Goal: Task Accomplishment & Management: Complete application form

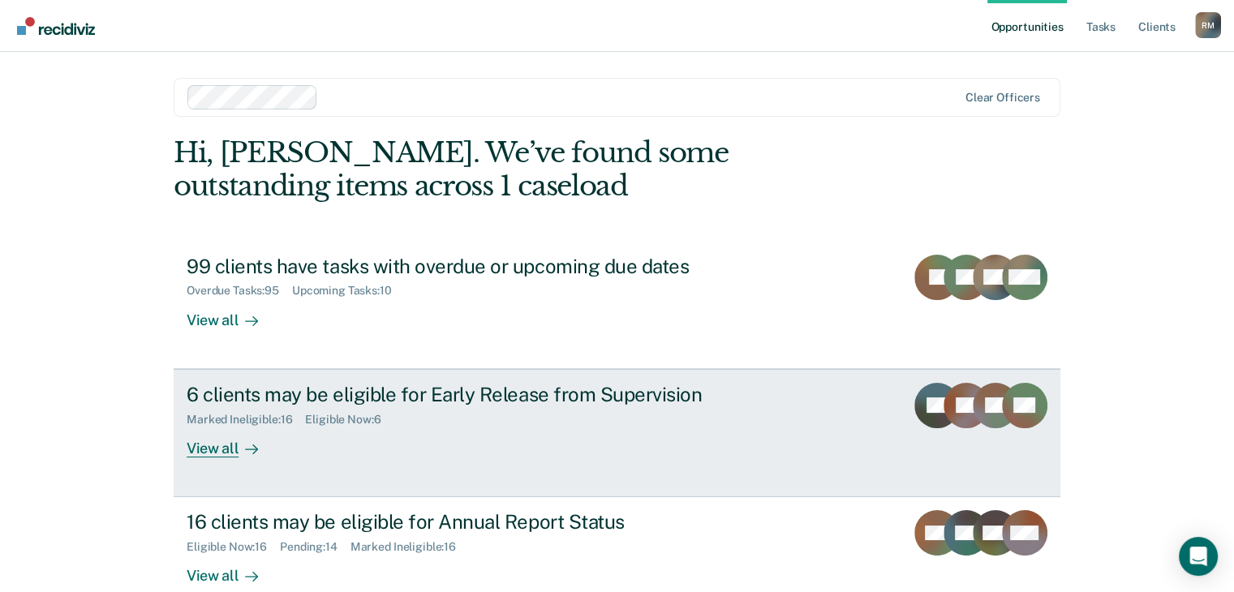
click at [212, 452] on div "View all" at bounding box center [232, 442] width 91 height 32
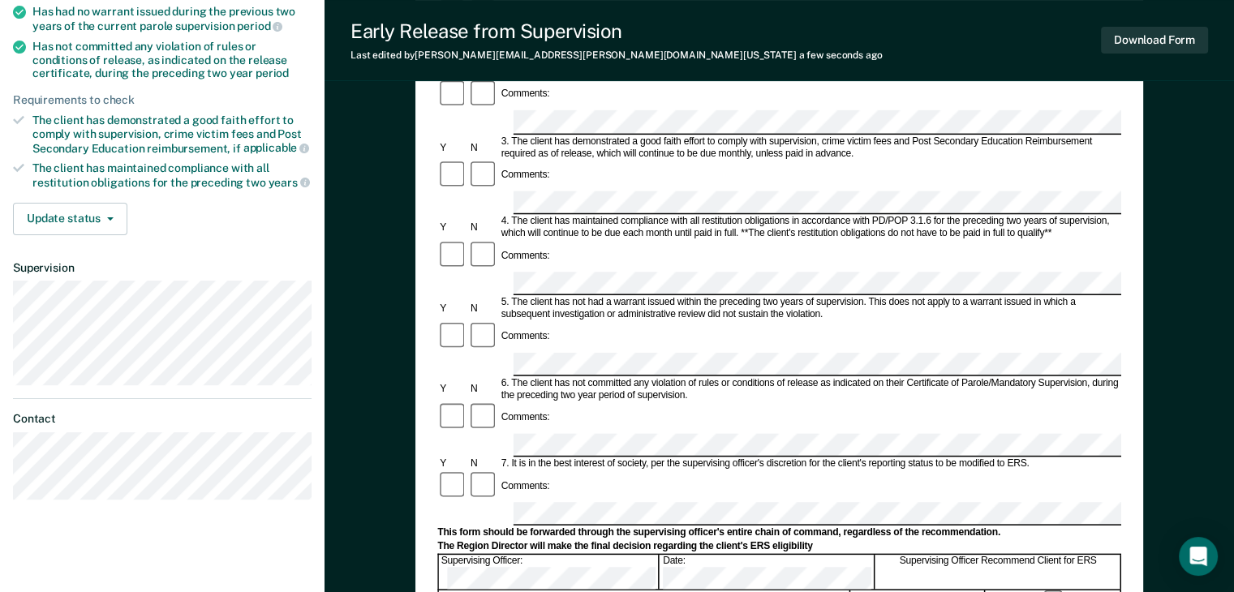
scroll to position [324, 0]
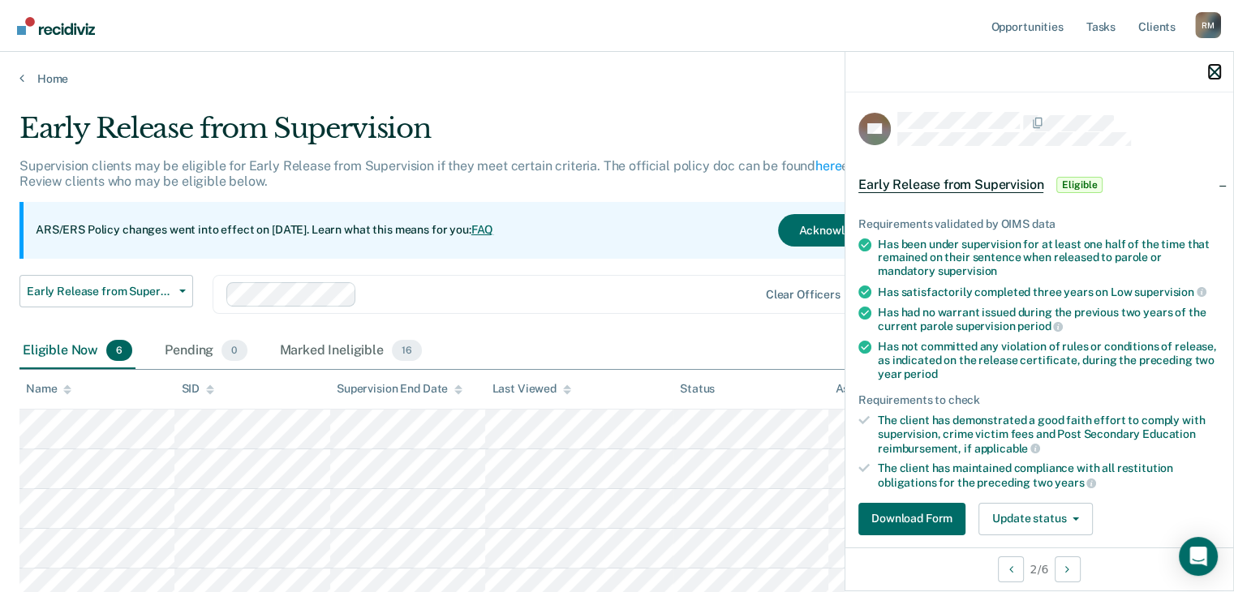
click at [1216, 69] on icon "button" at bounding box center [1213, 72] width 11 height 11
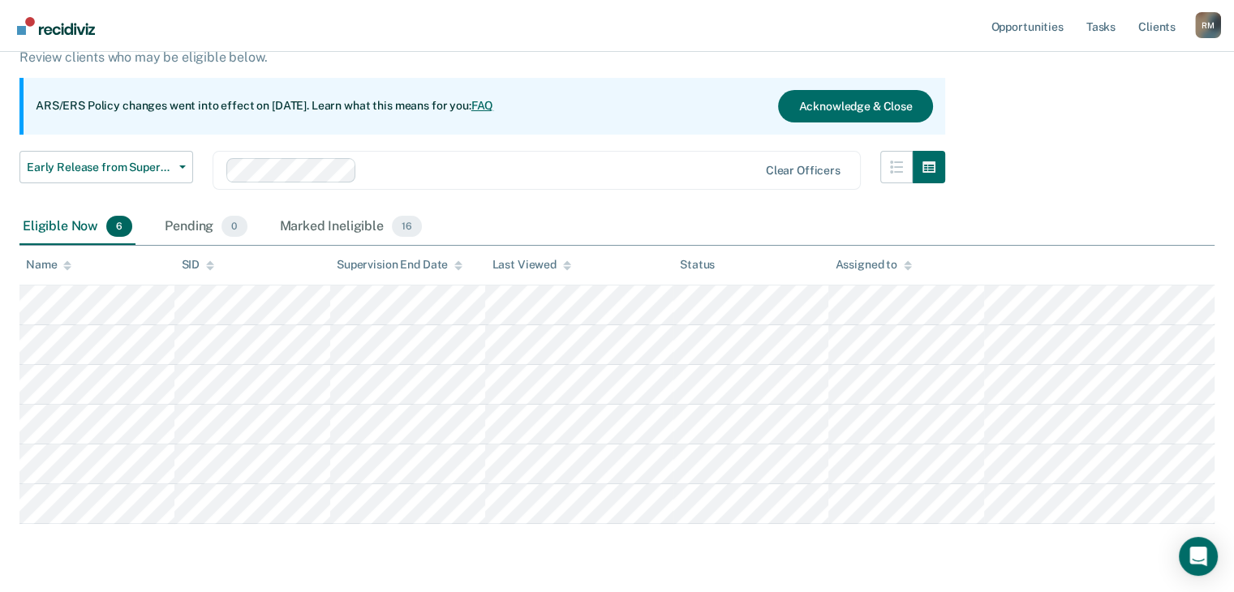
scroll to position [162, 0]
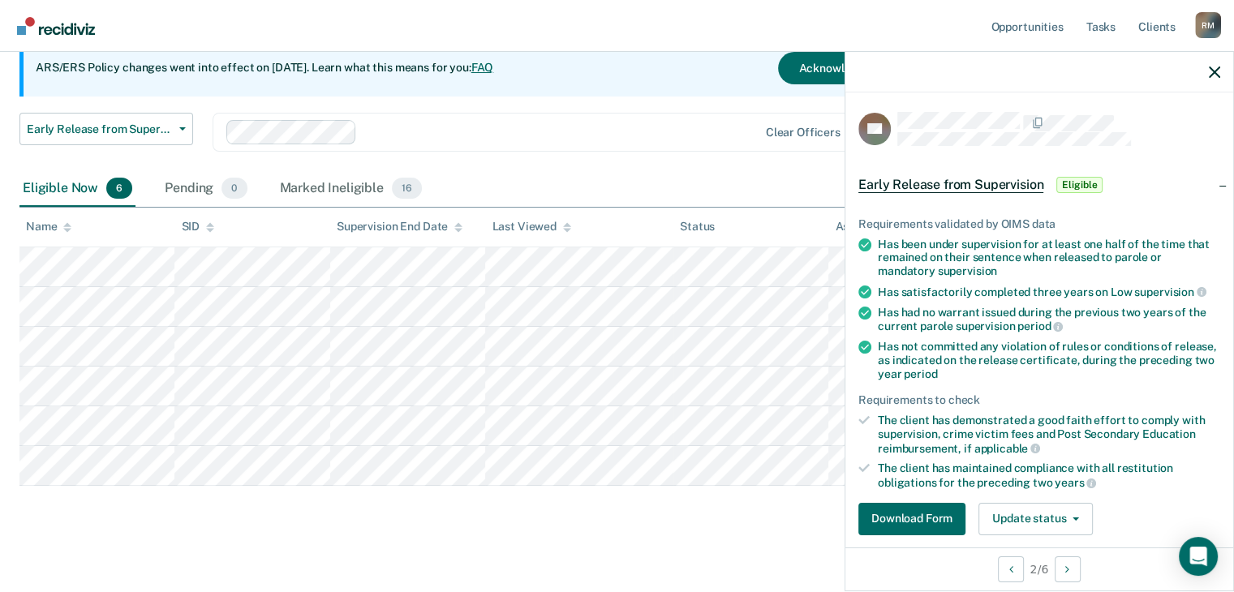
click at [1220, 73] on div at bounding box center [1039, 72] width 388 height 41
click at [1218, 70] on icon "button" at bounding box center [1213, 72] width 11 height 11
click at [1075, 182] on span "Eligible" at bounding box center [1079, 185] width 46 height 16
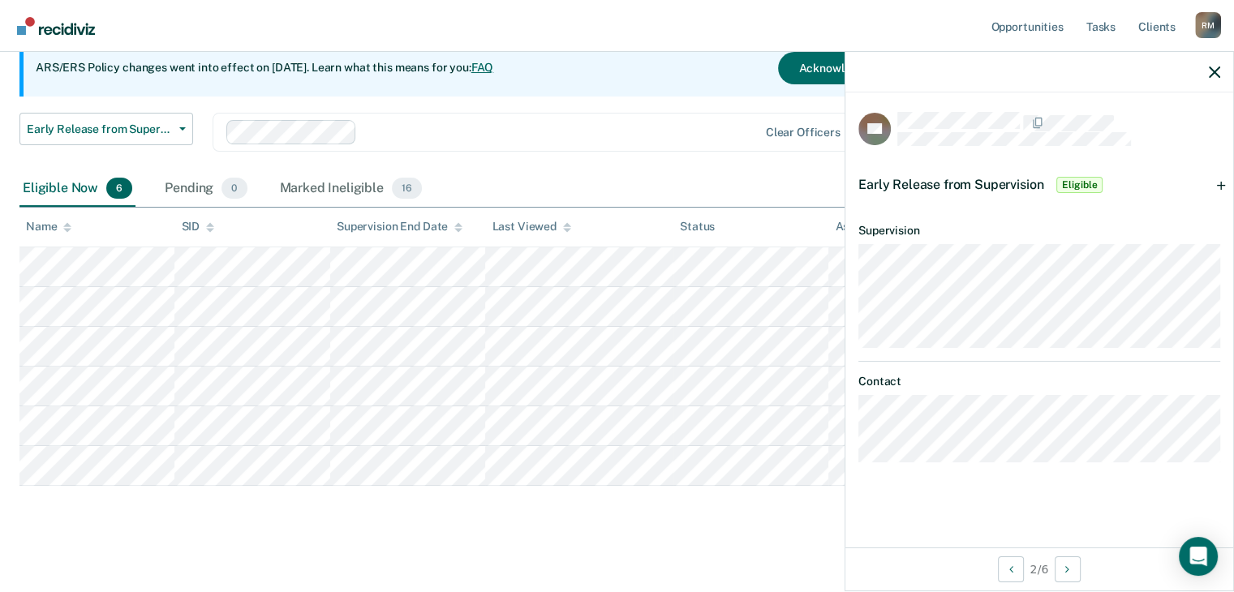
click at [1075, 182] on span "Eligible" at bounding box center [1079, 185] width 46 height 16
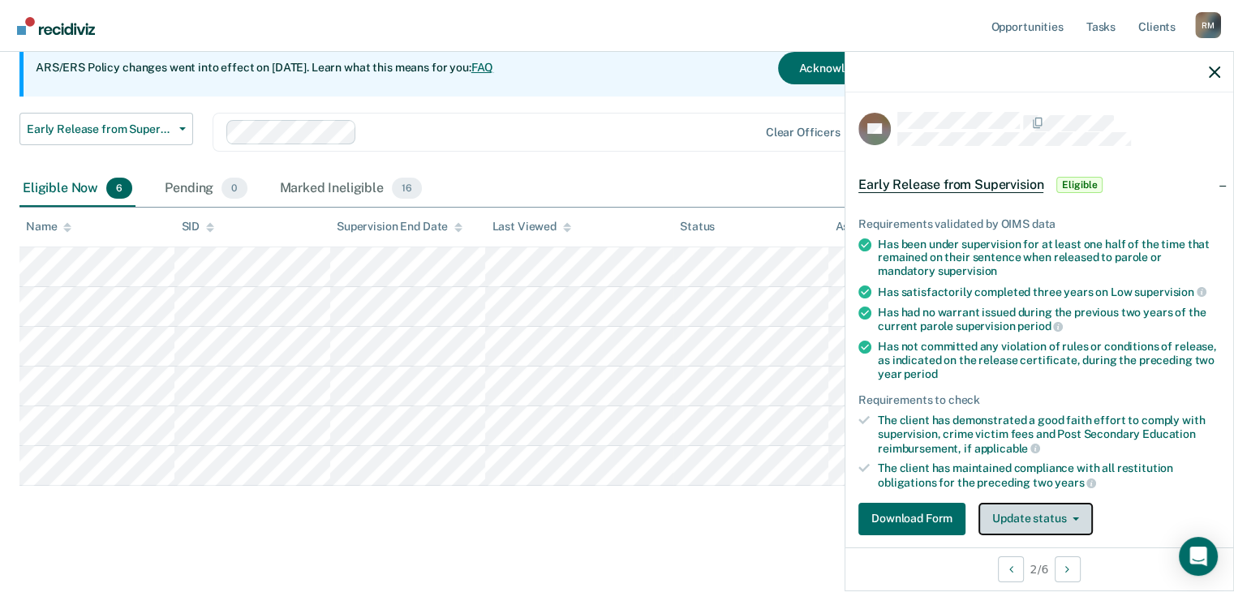
click at [1069, 517] on span "button" at bounding box center [1072, 518] width 13 height 3
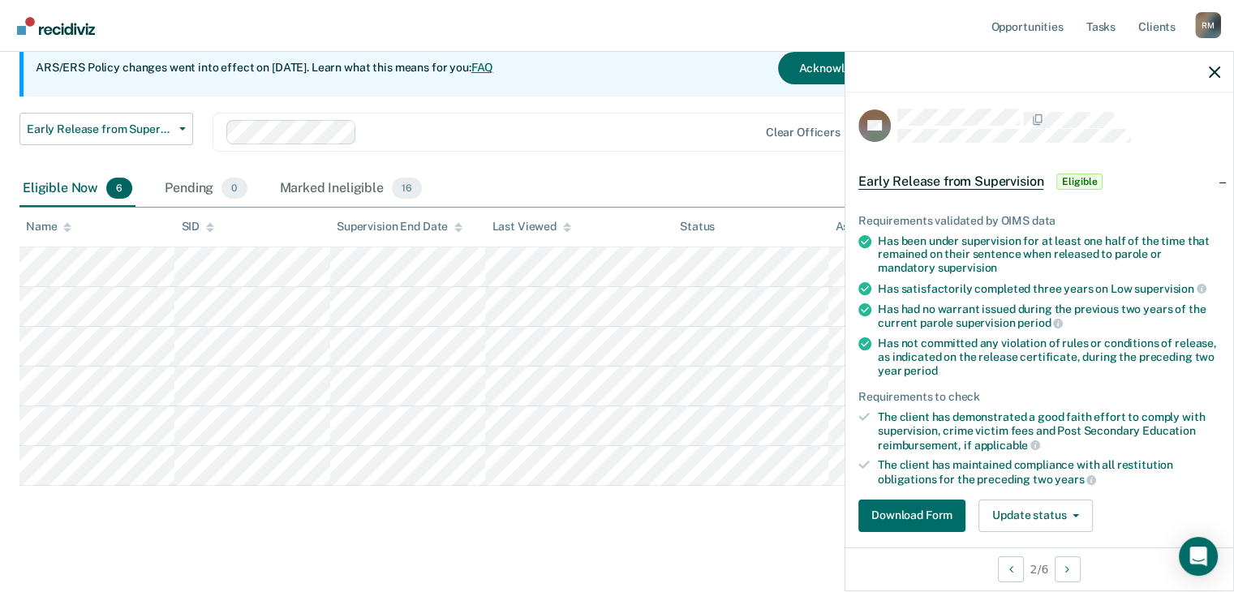
click at [1081, 182] on span "Eligible" at bounding box center [1079, 182] width 46 height 16
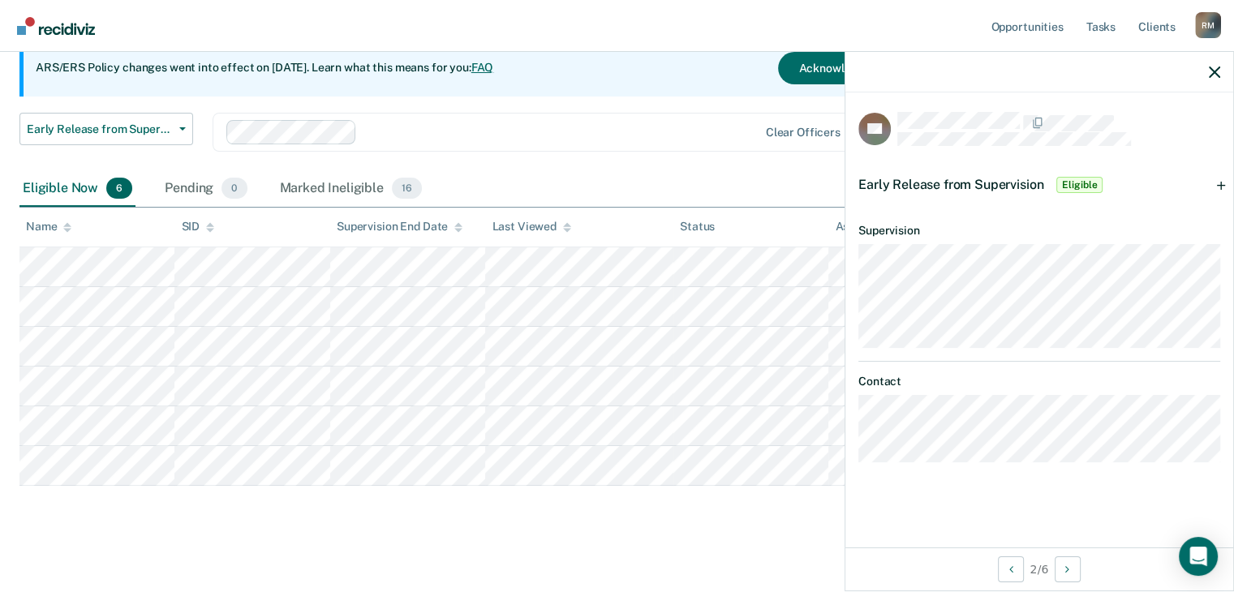
click at [1078, 182] on span "Eligible" at bounding box center [1079, 185] width 46 height 16
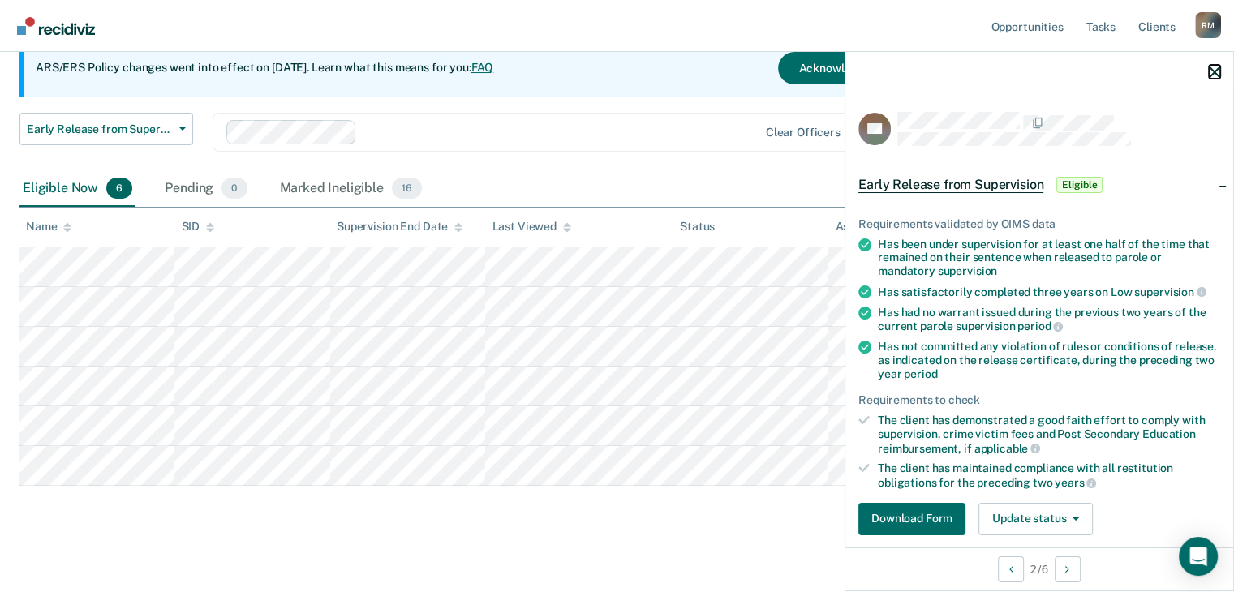
click at [1211, 73] on icon "button" at bounding box center [1213, 72] width 11 height 11
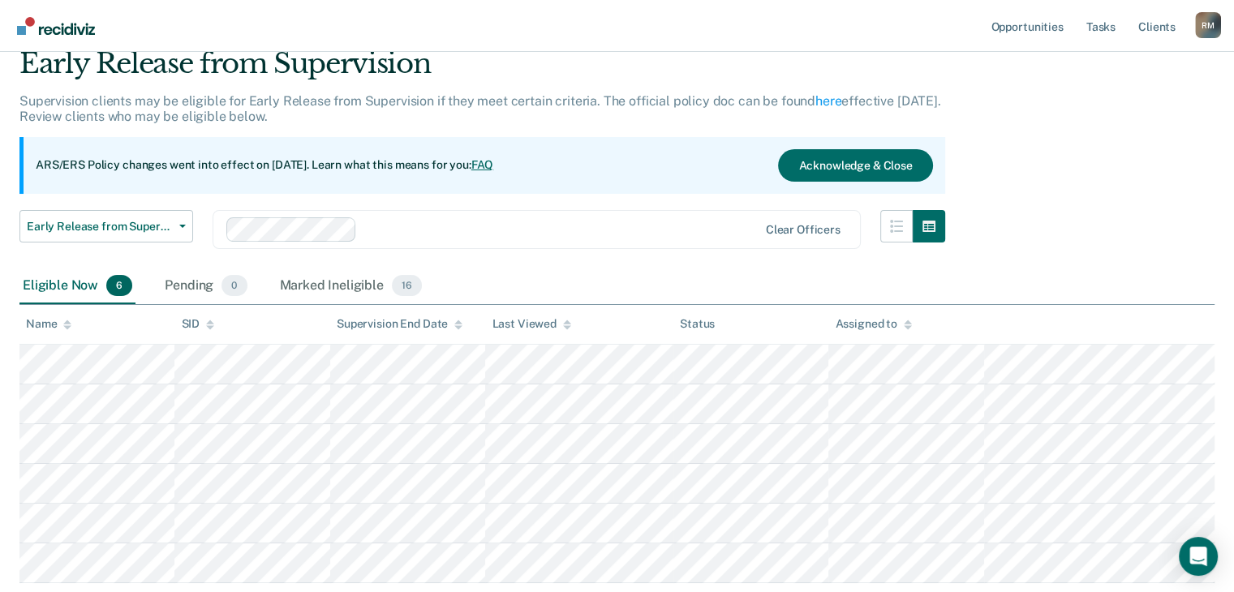
scroll to position [171, 0]
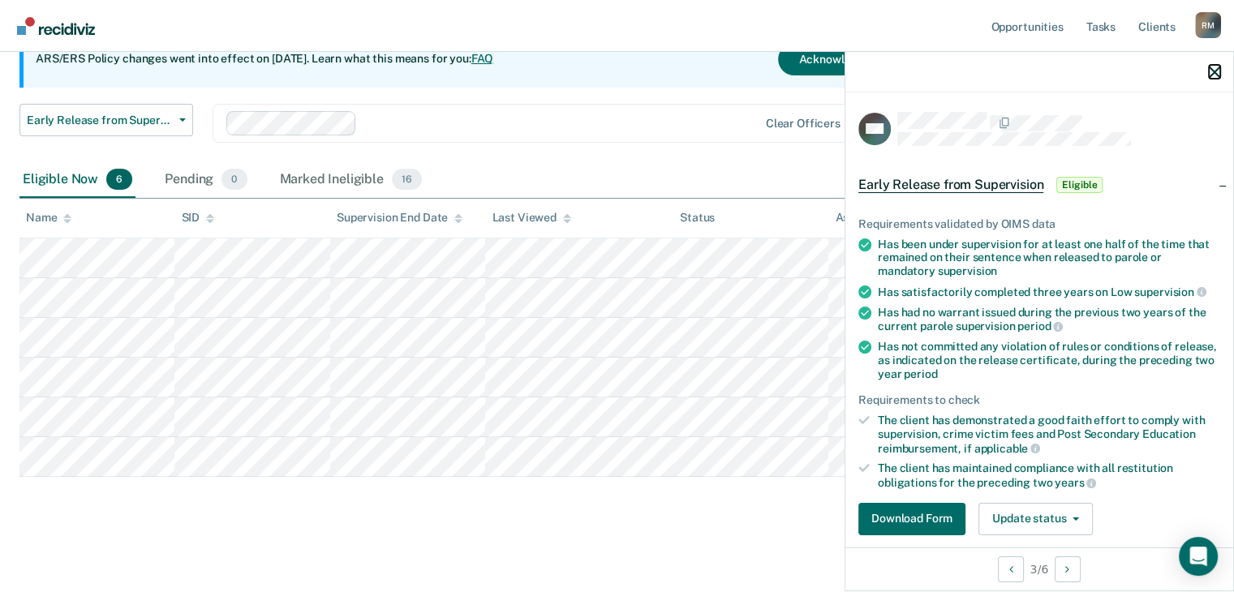
click at [1216, 70] on icon "button" at bounding box center [1213, 72] width 11 height 11
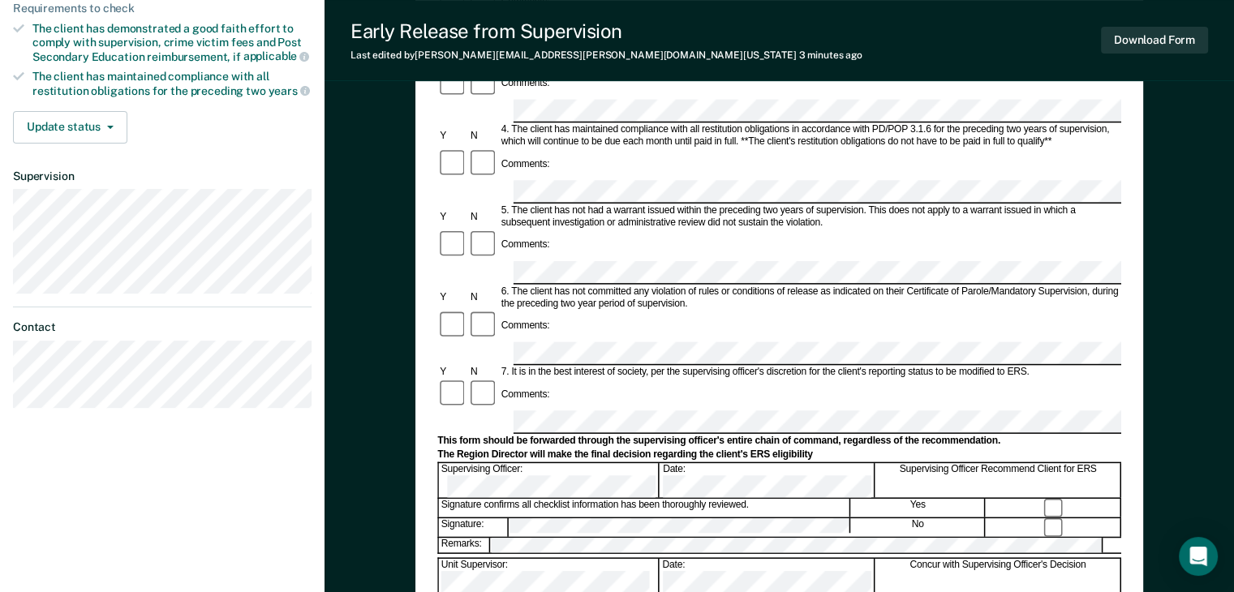
scroll to position [405, 0]
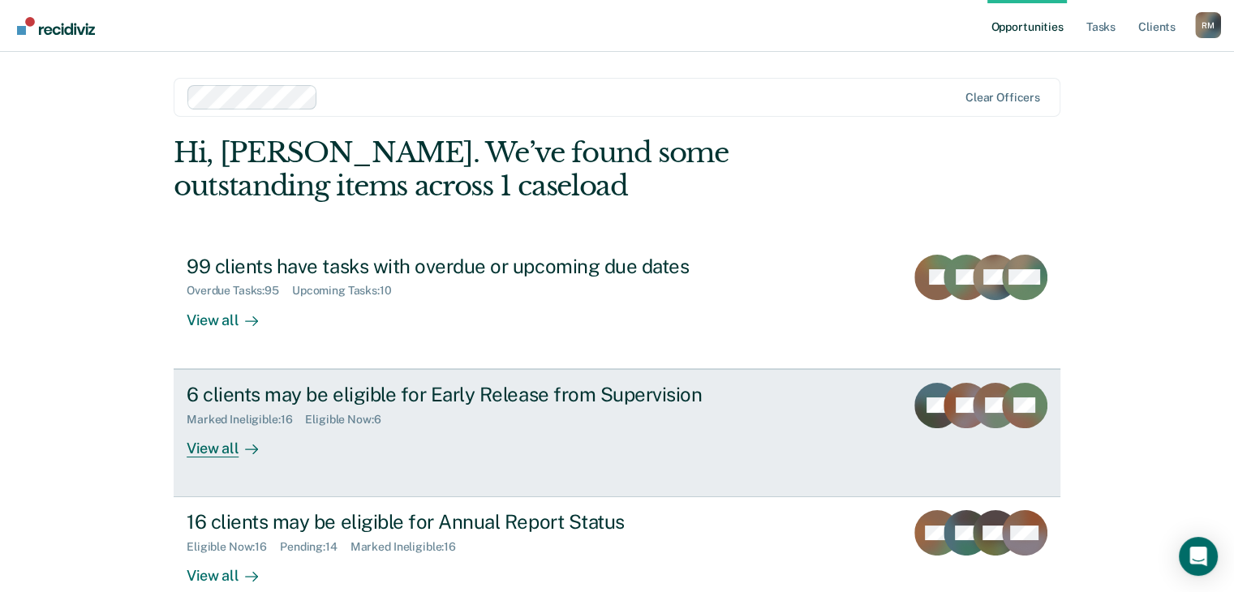
click at [212, 451] on div "View all" at bounding box center [232, 442] width 91 height 32
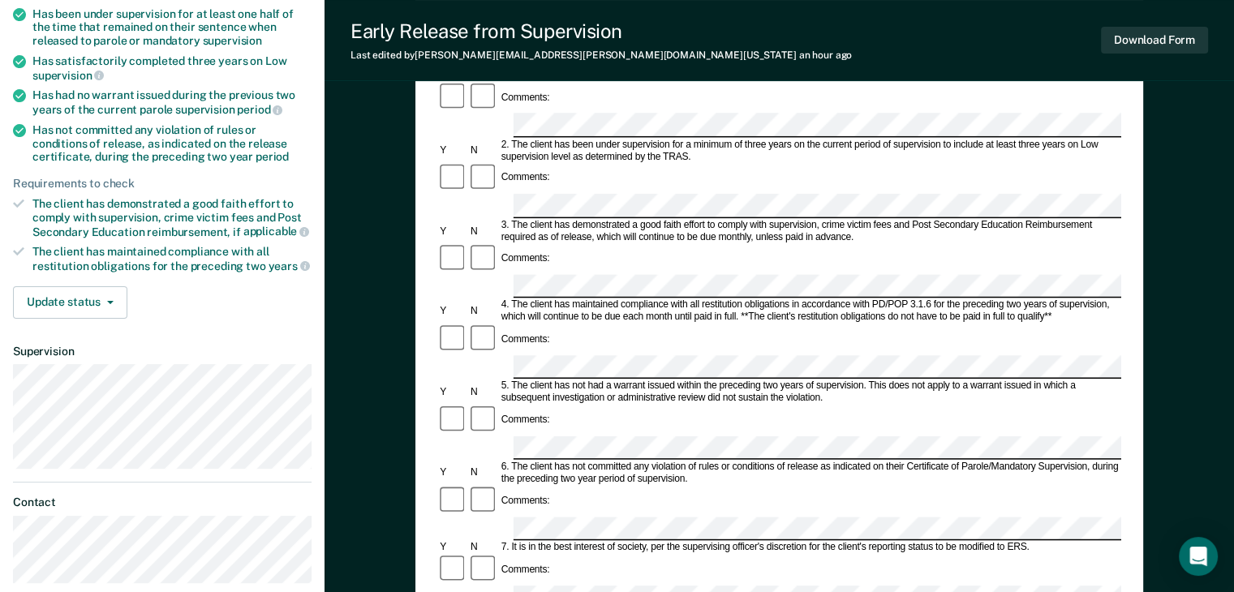
scroll to position [243, 0]
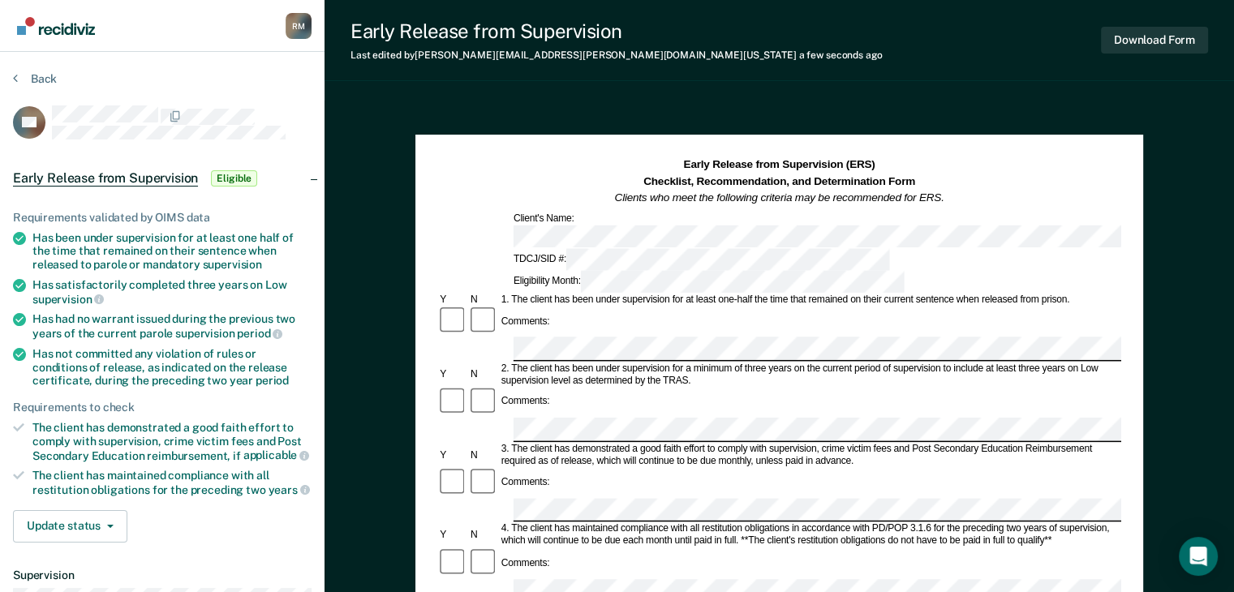
click at [68, 28] on img "Go to Recidiviz Home" at bounding box center [56, 26] width 78 height 18
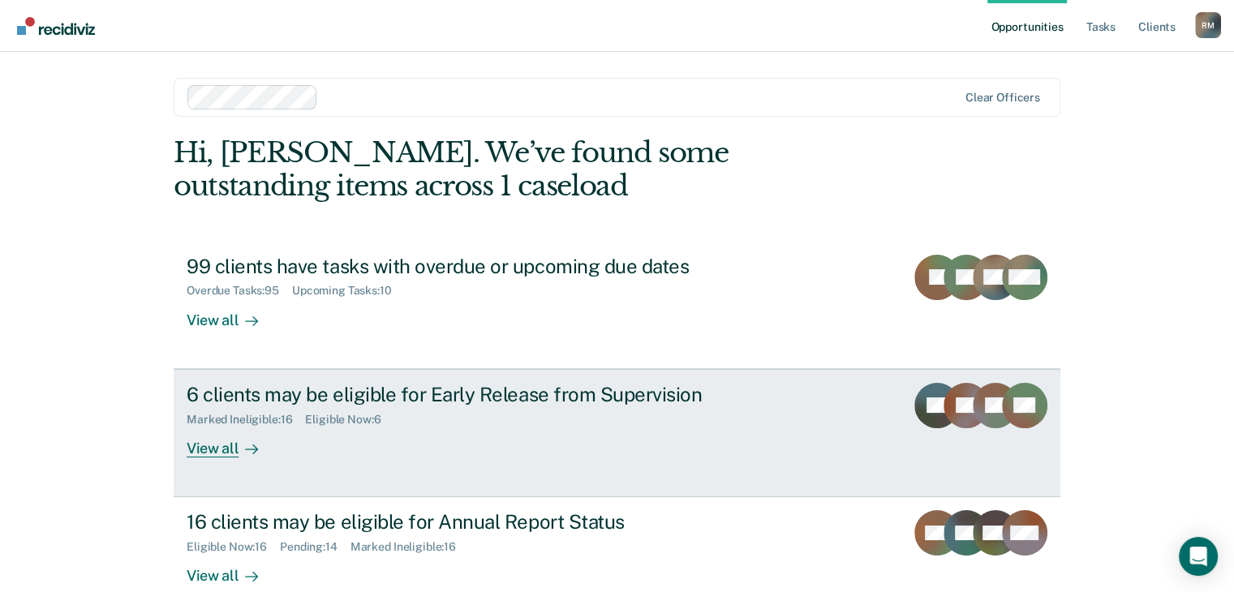
click at [208, 450] on div "View all" at bounding box center [232, 442] width 91 height 32
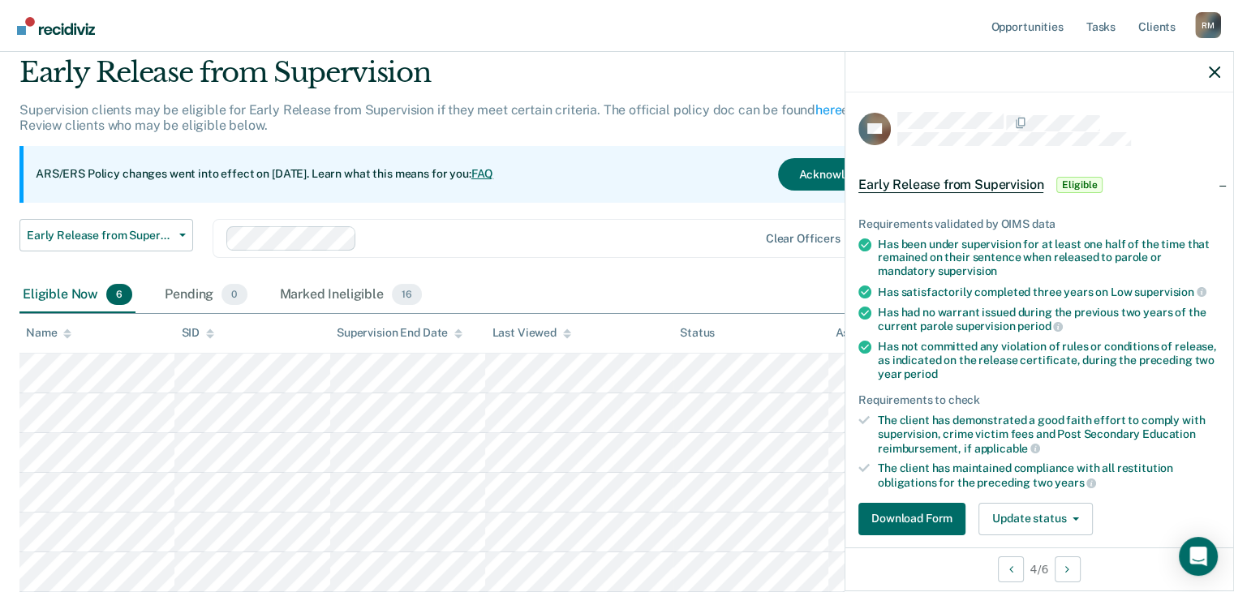
scroll to position [81, 0]
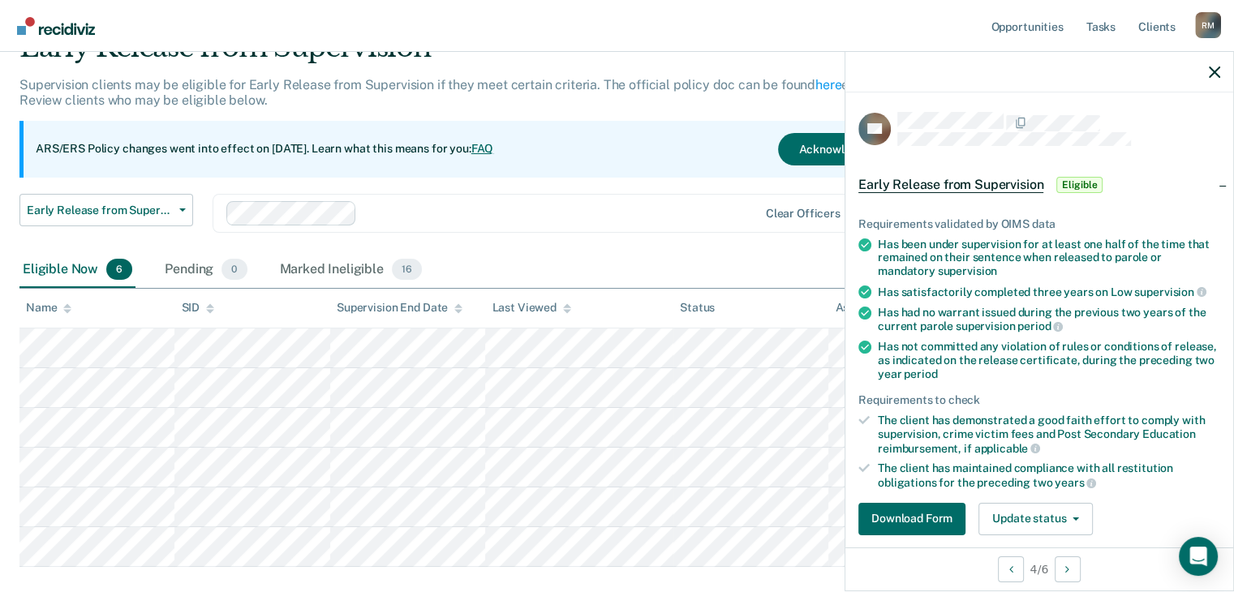
click at [1220, 69] on div at bounding box center [1039, 72] width 388 height 41
click at [1216, 71] on icon "button" at bounding box center [1213, 72] width 11 height 11
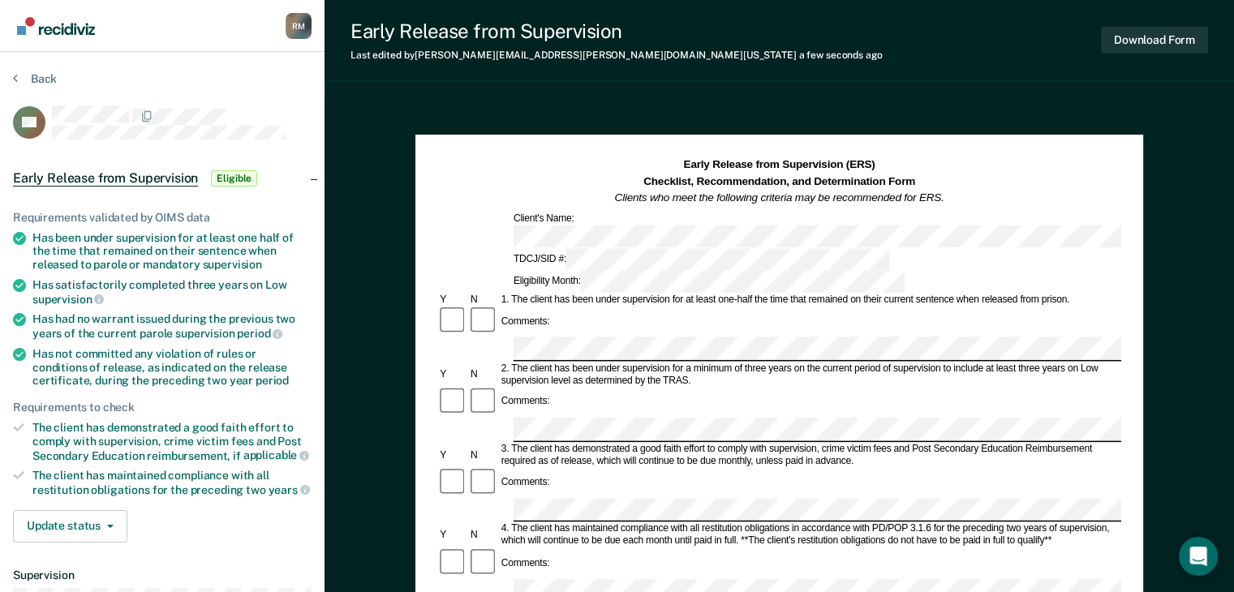
scroll to position [81, 0]
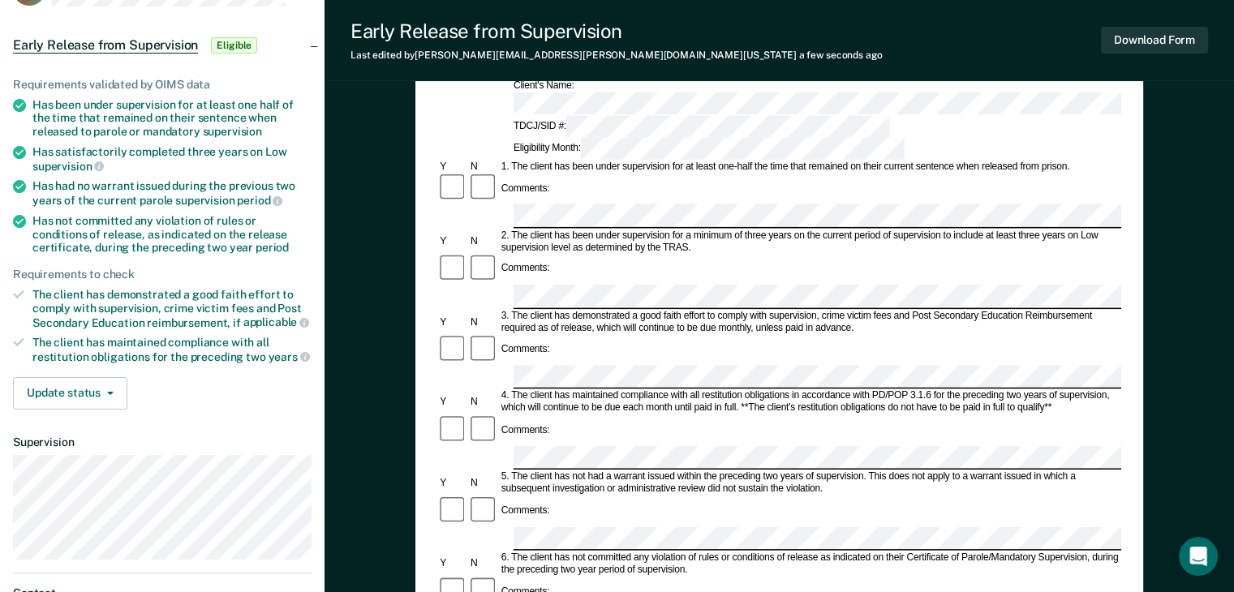
scroll to position [81, 0]
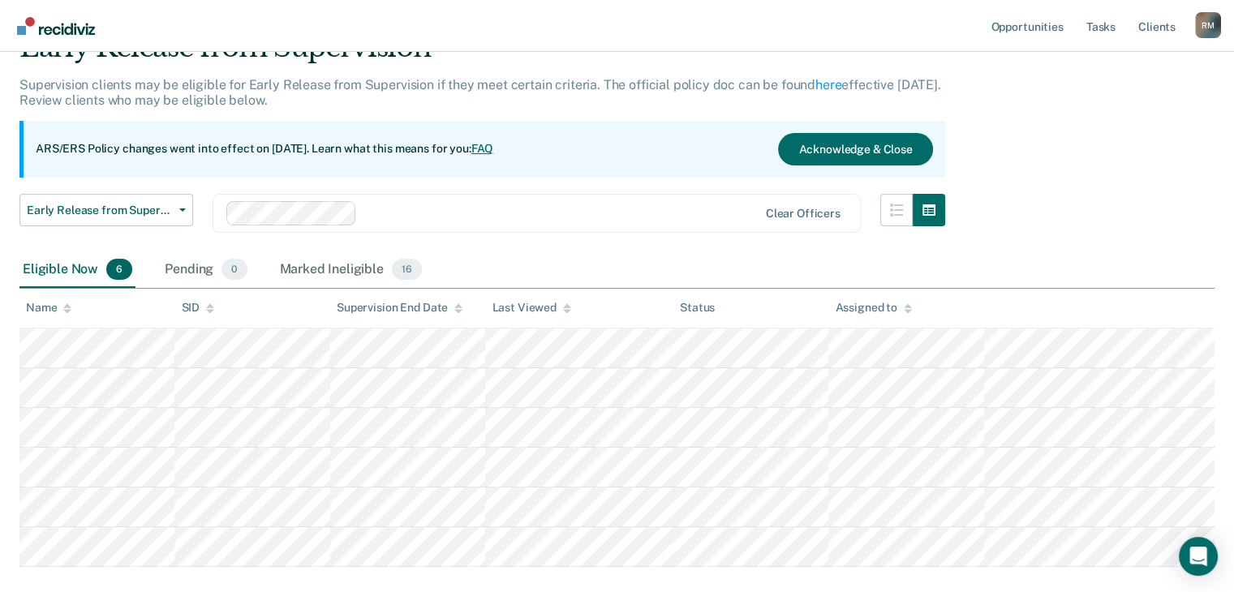
scroll to position [162, 0]
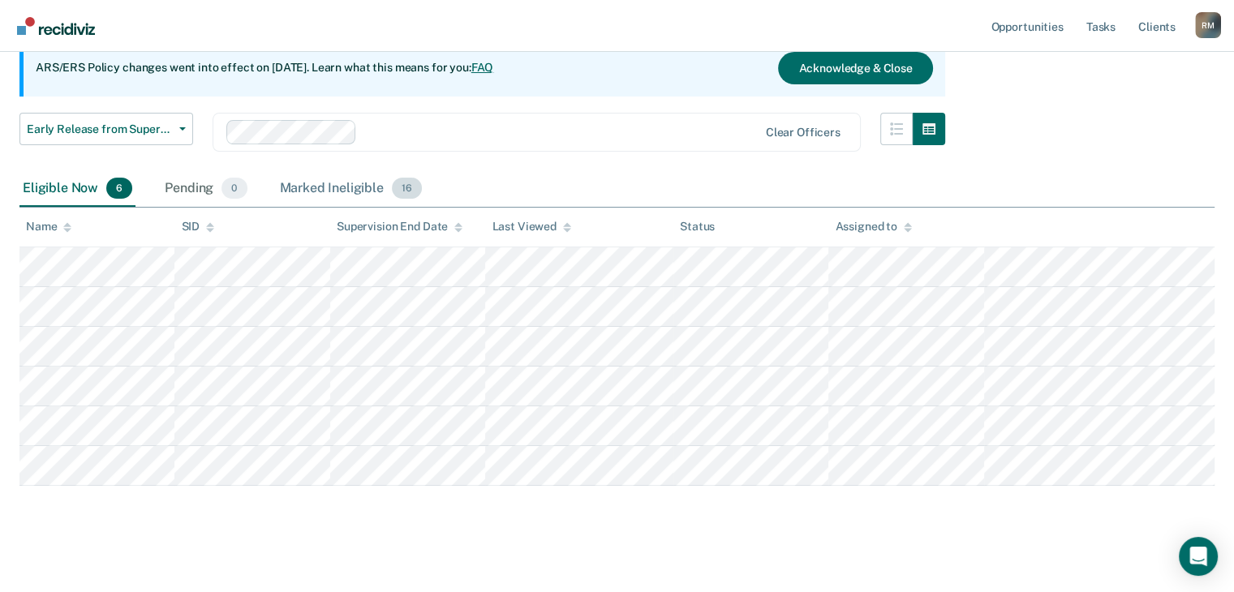
click at [341, 188] on div "Marked Ineligible 16" at bounding box center [351, 189] width 148 height 36
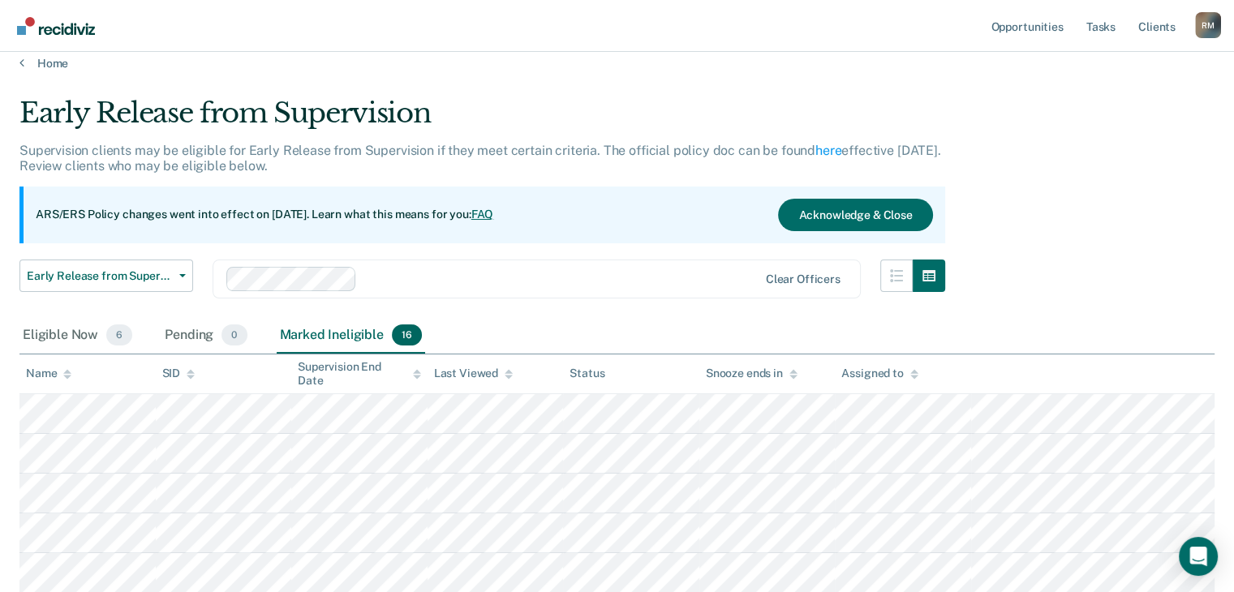
scroll to position [0, 0]
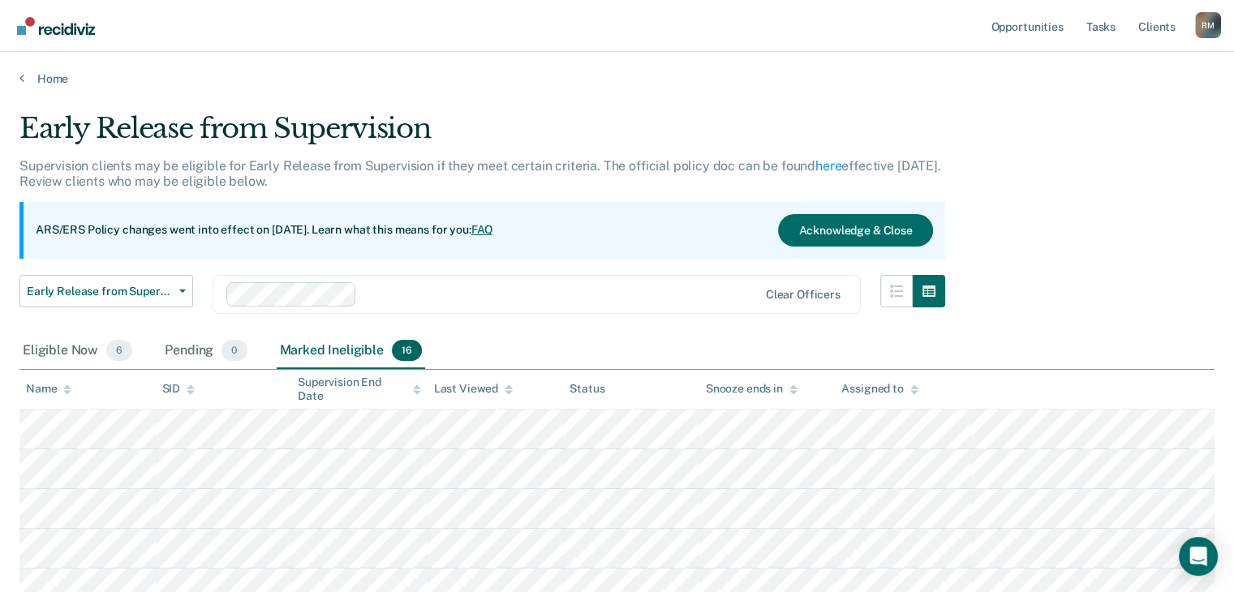
click at [54, 27] on img "Go to Recidiviz Home" at bounding box center [56, 26] width 78 height 18
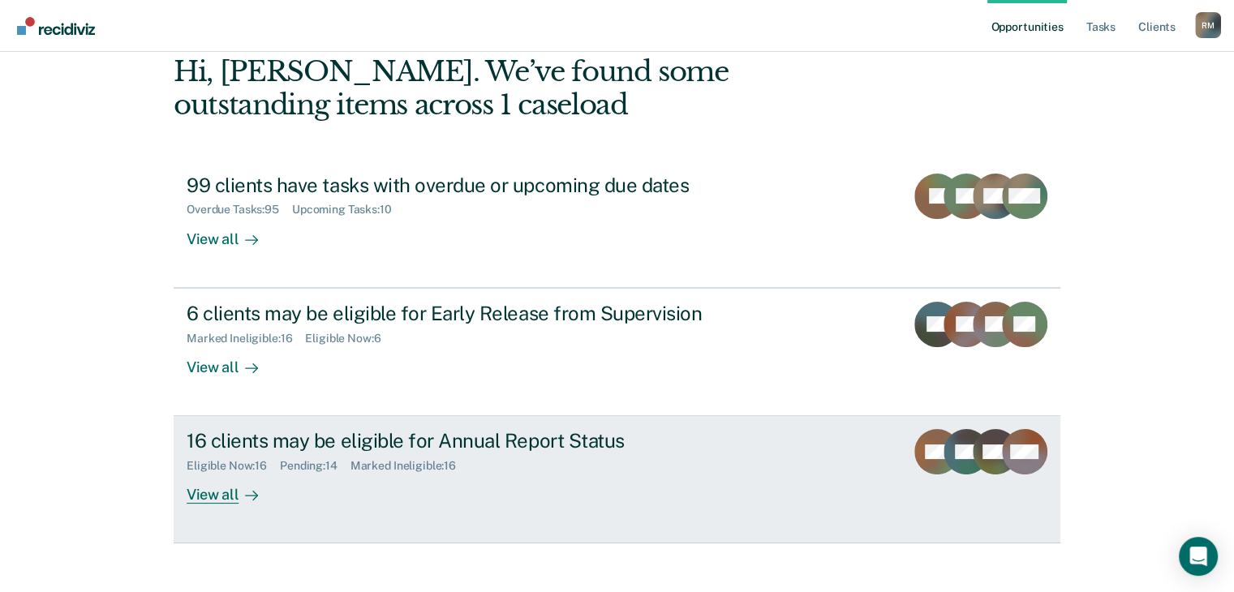
scroll to position [97, 0]
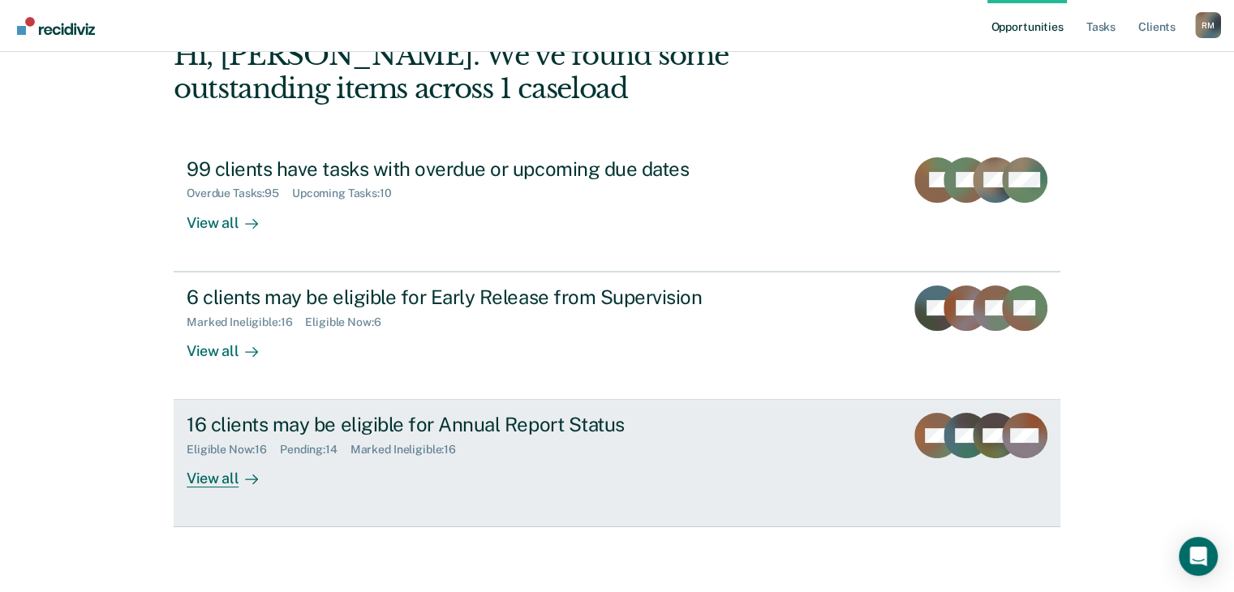
click at [218, 478] on div "View all" at bounding box center [232, 473] width 91 height 32
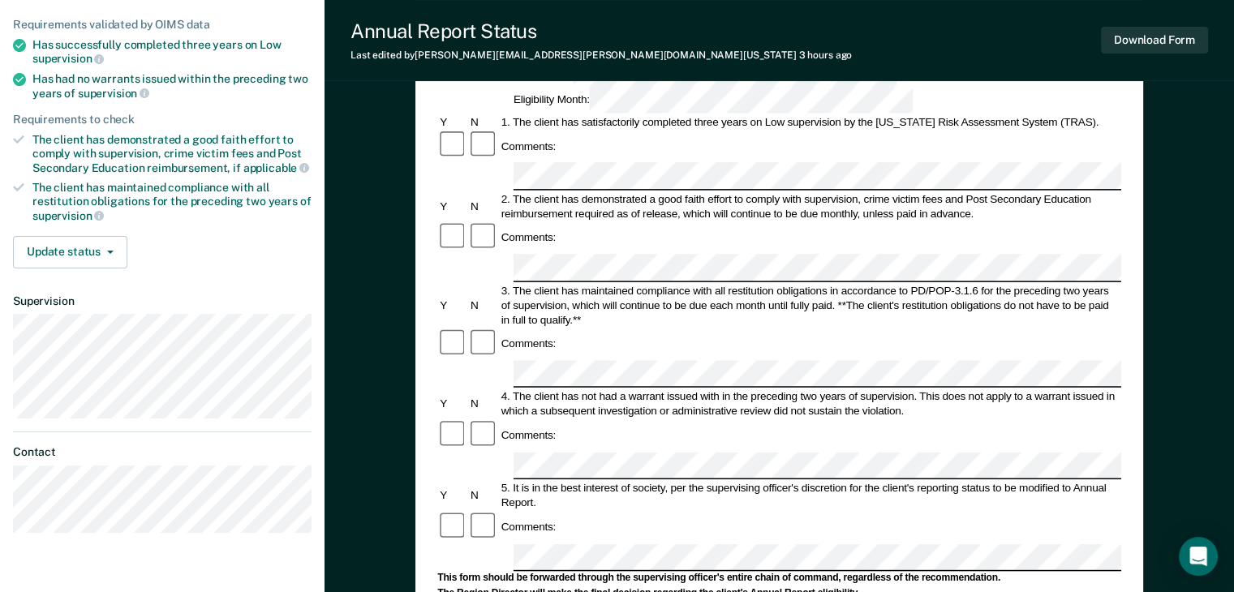
scroll to position [195, 0]
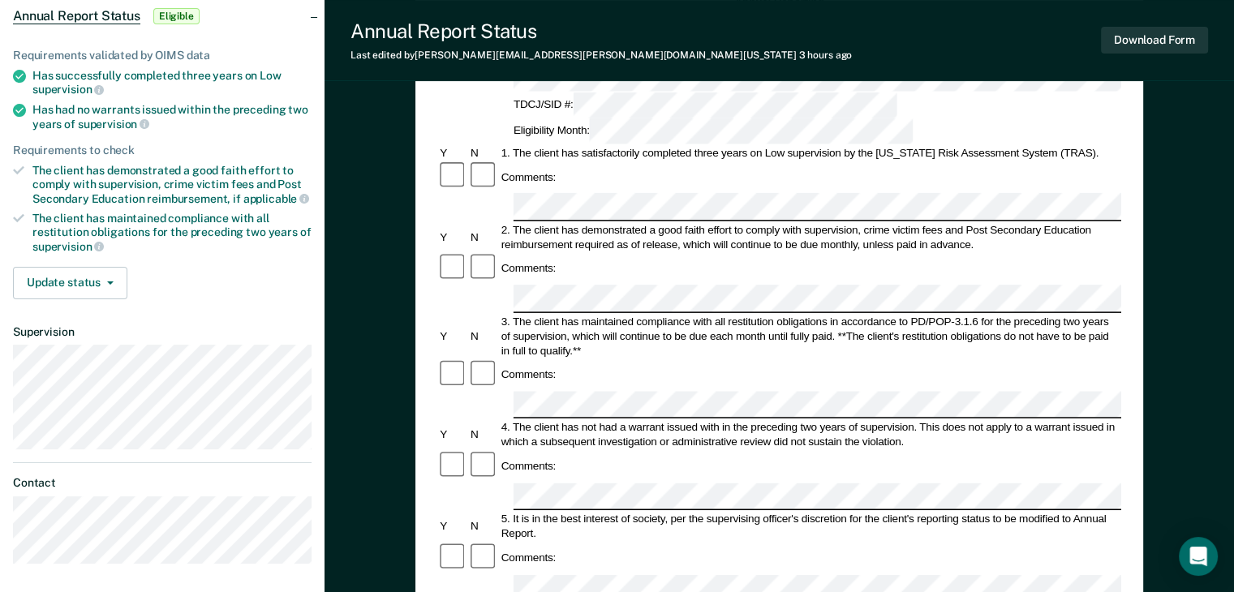
scroll to position [195, 0]
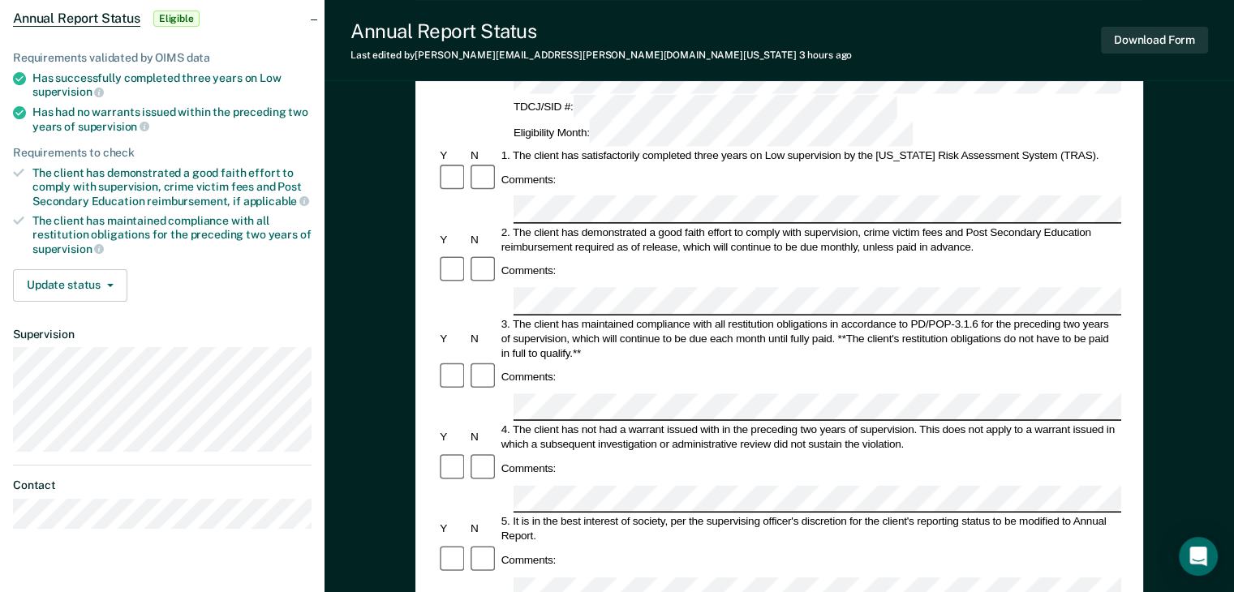
scroll to position [162, 0]
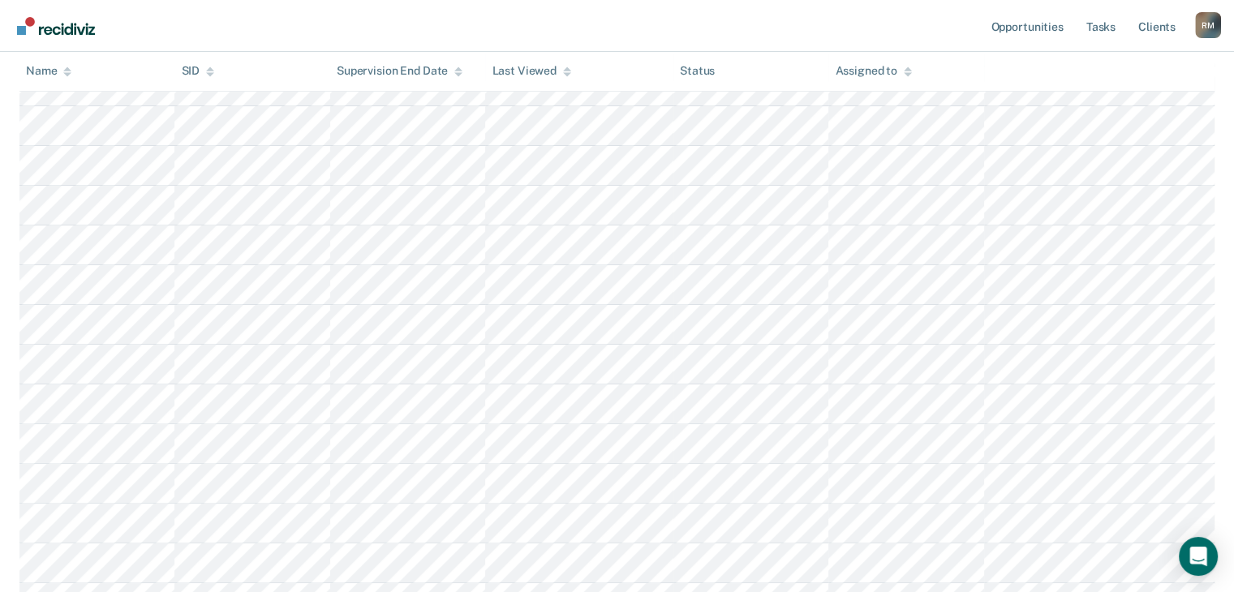
scroll to position [389, 0]
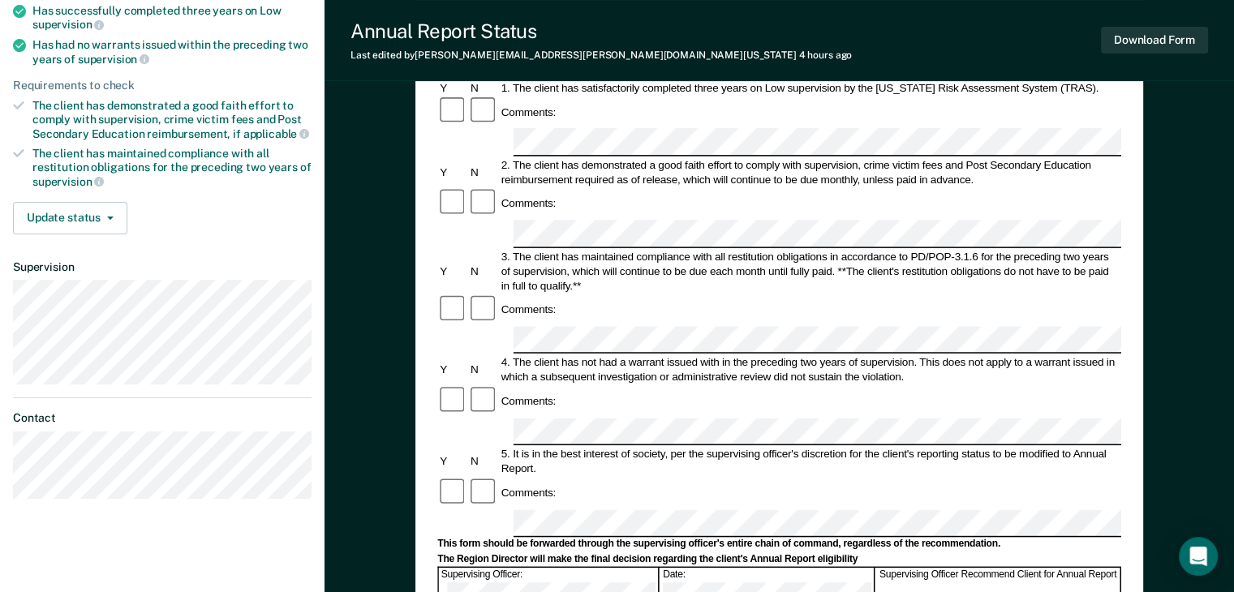
scroll to position [260, 0]
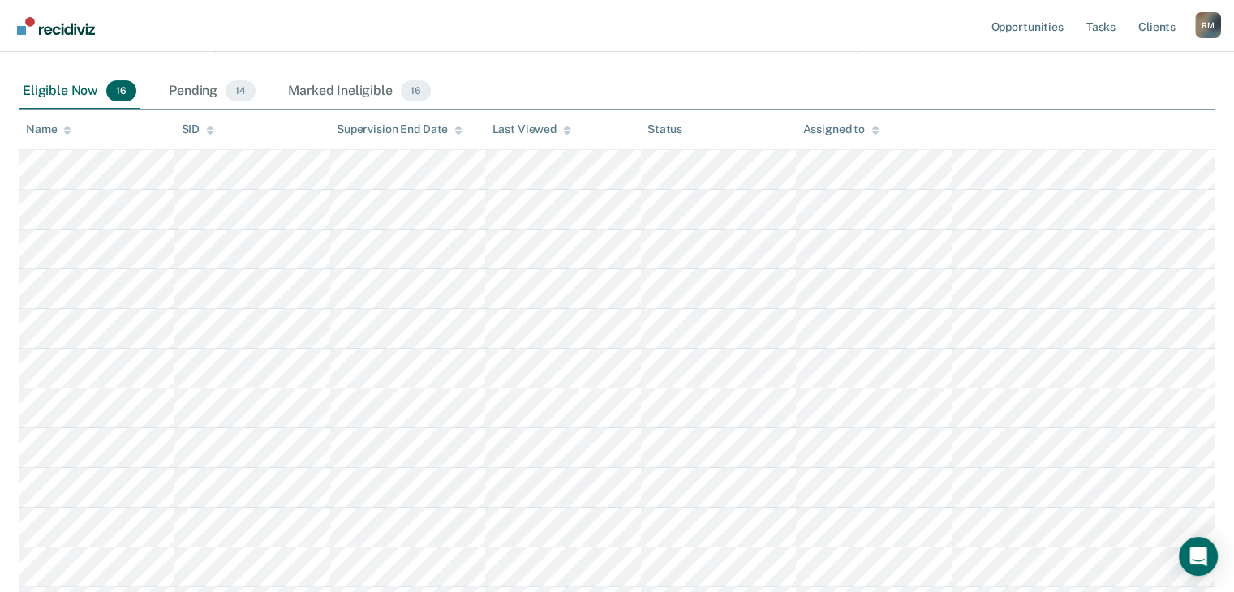
scroll to position [389, 0]
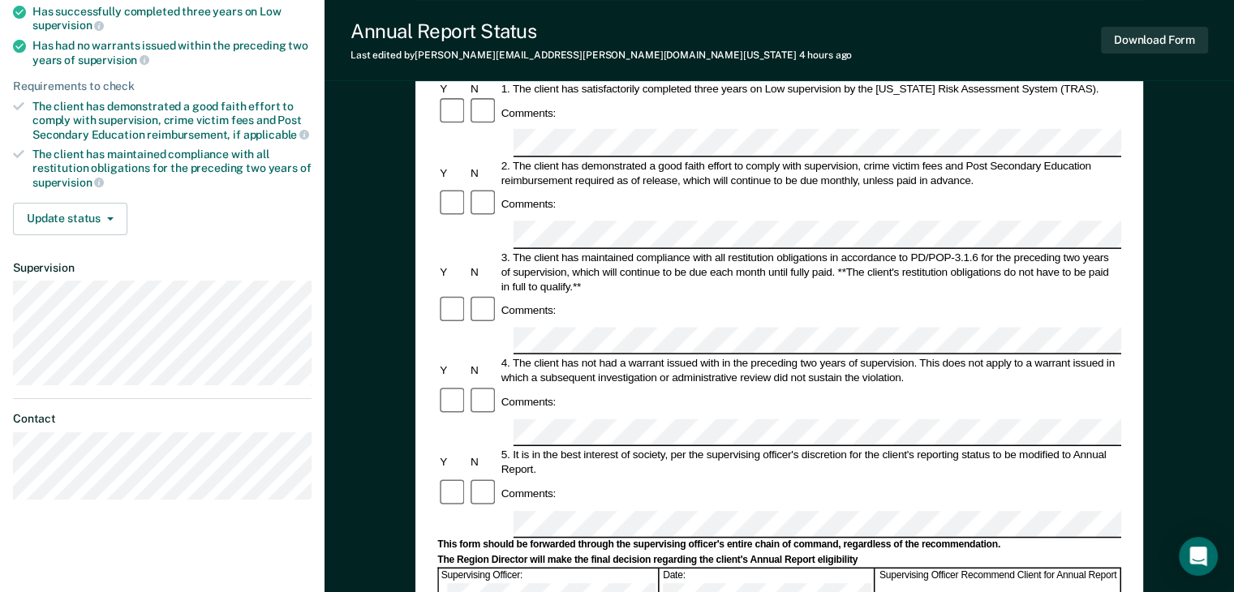
scroll to position [227, 0]
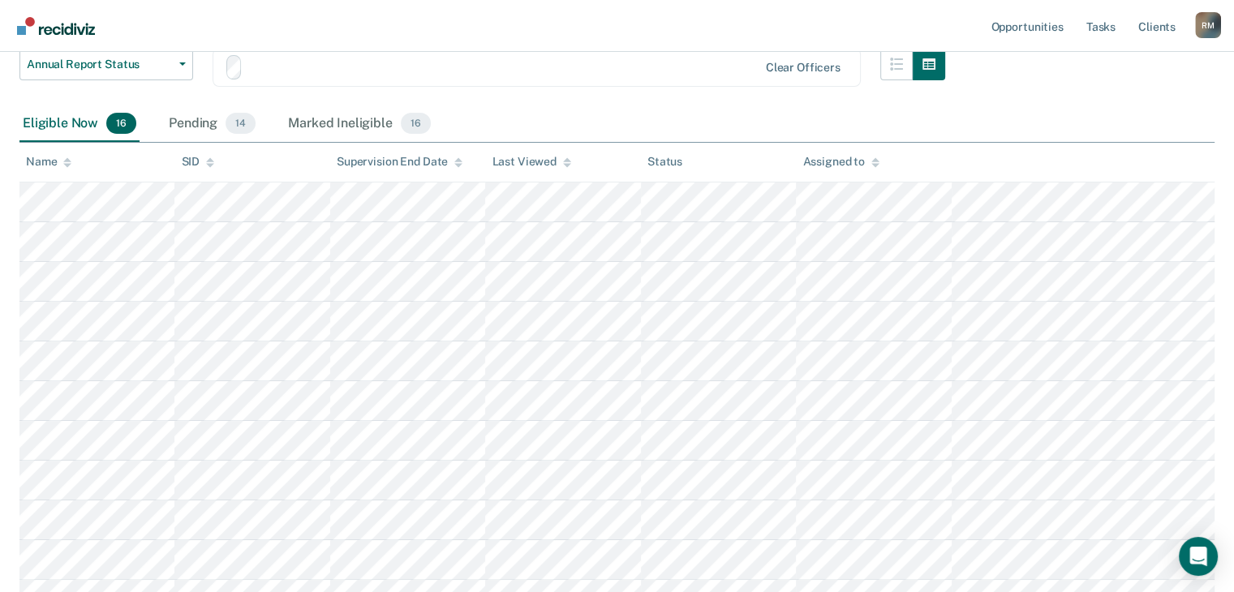
scroll to position [389, 0]
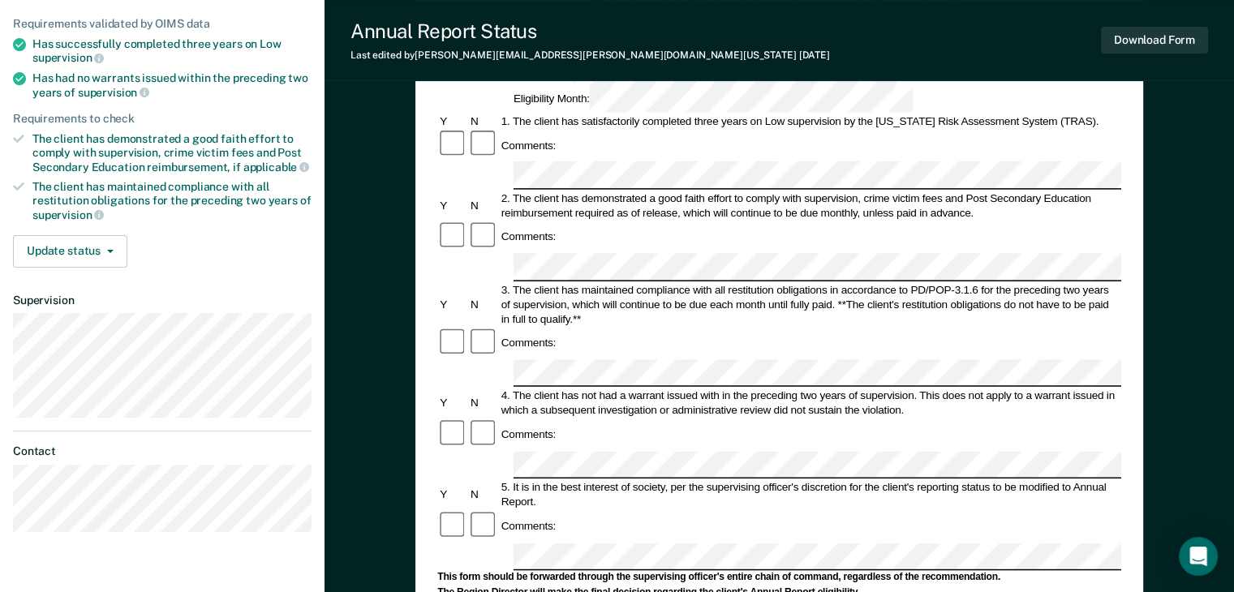
scroll to position [195, 0]
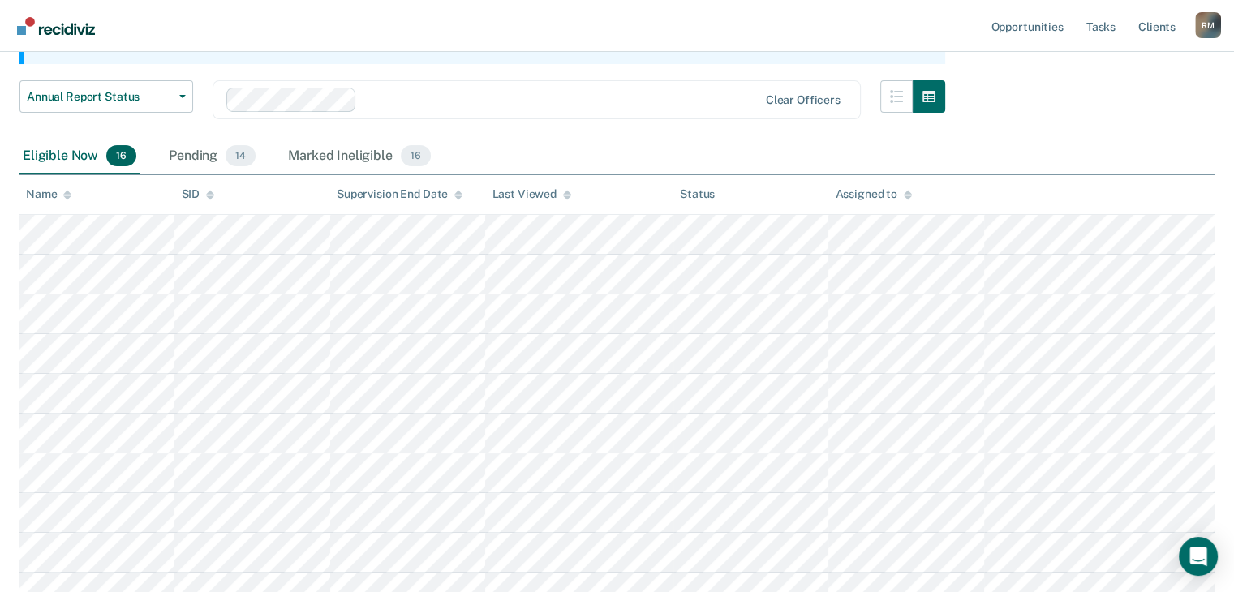
scroll to position [389, 0]
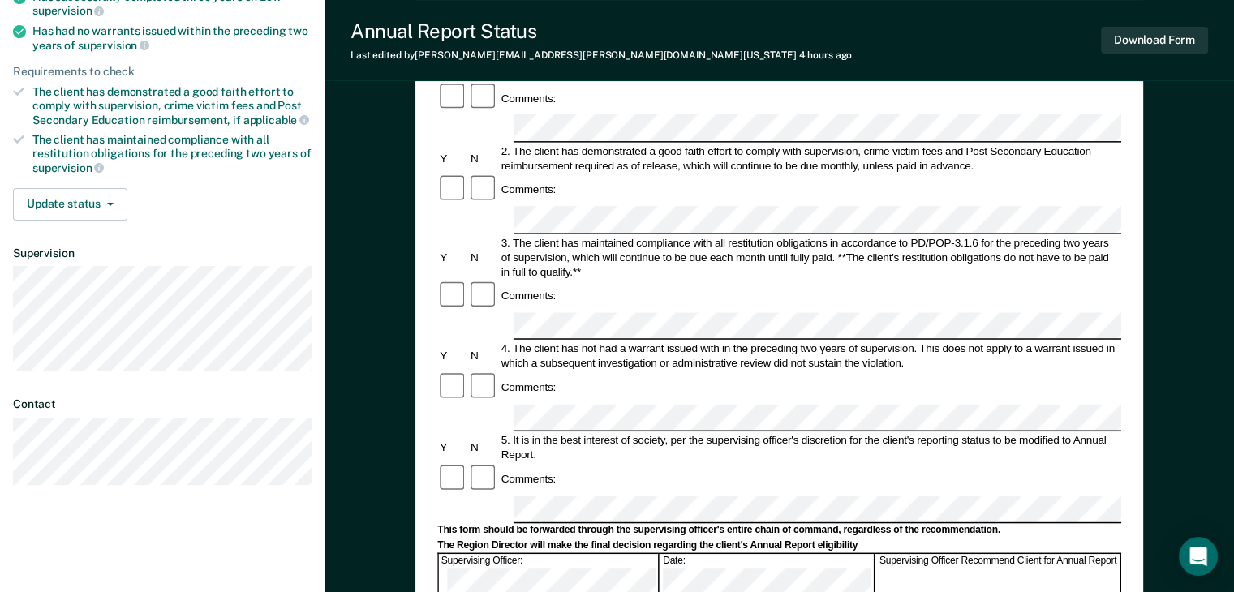
scroll to position [260, 0]
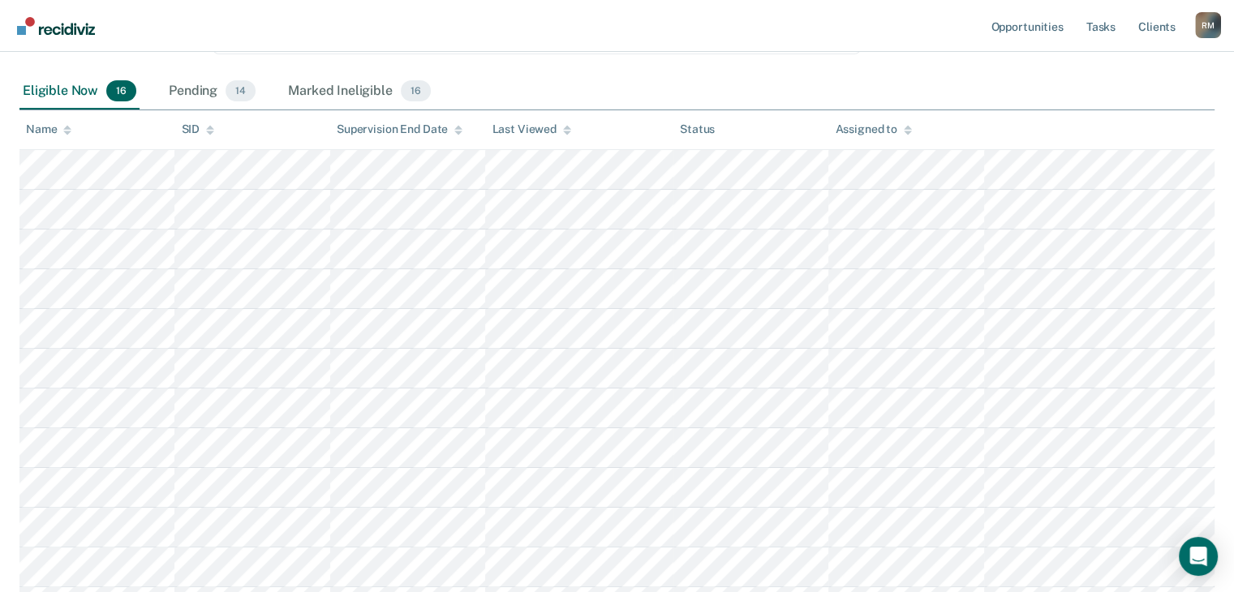
scroll to position [389, 0]
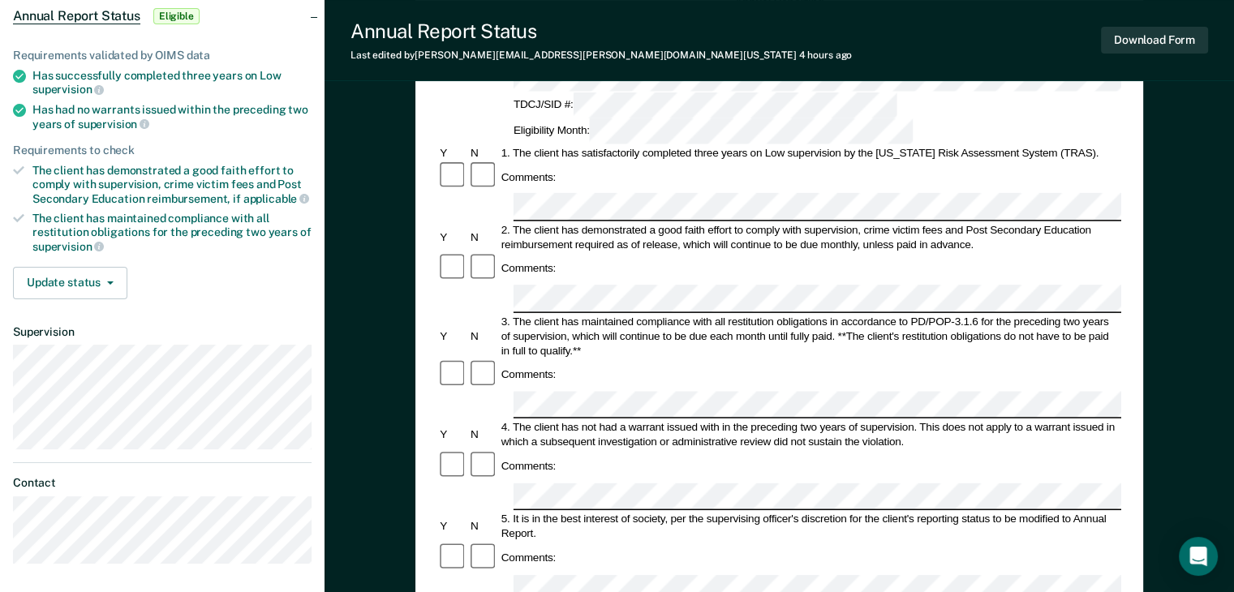
scroll to position [195, 0]
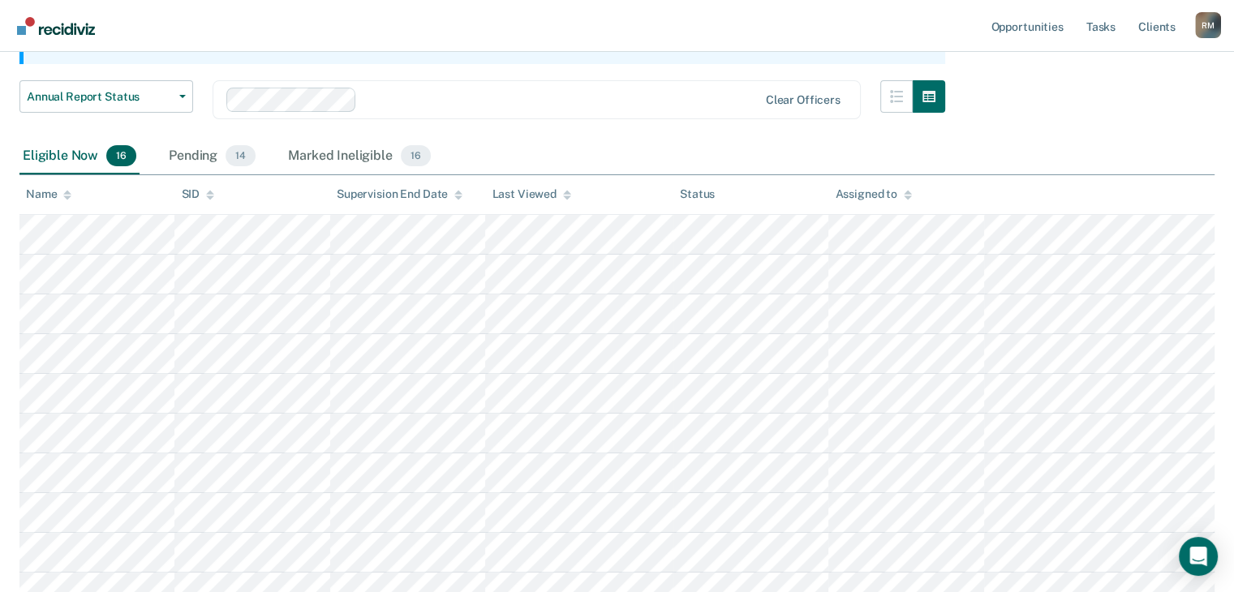
scroll to position [389, 0]
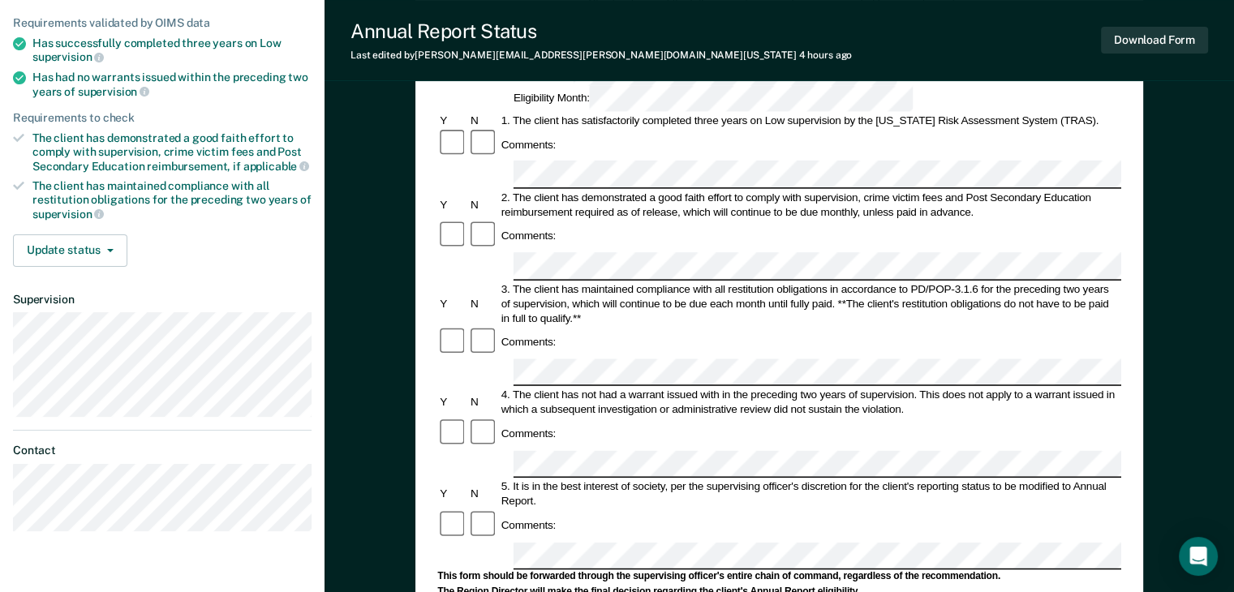
scroll to position [227, 0]
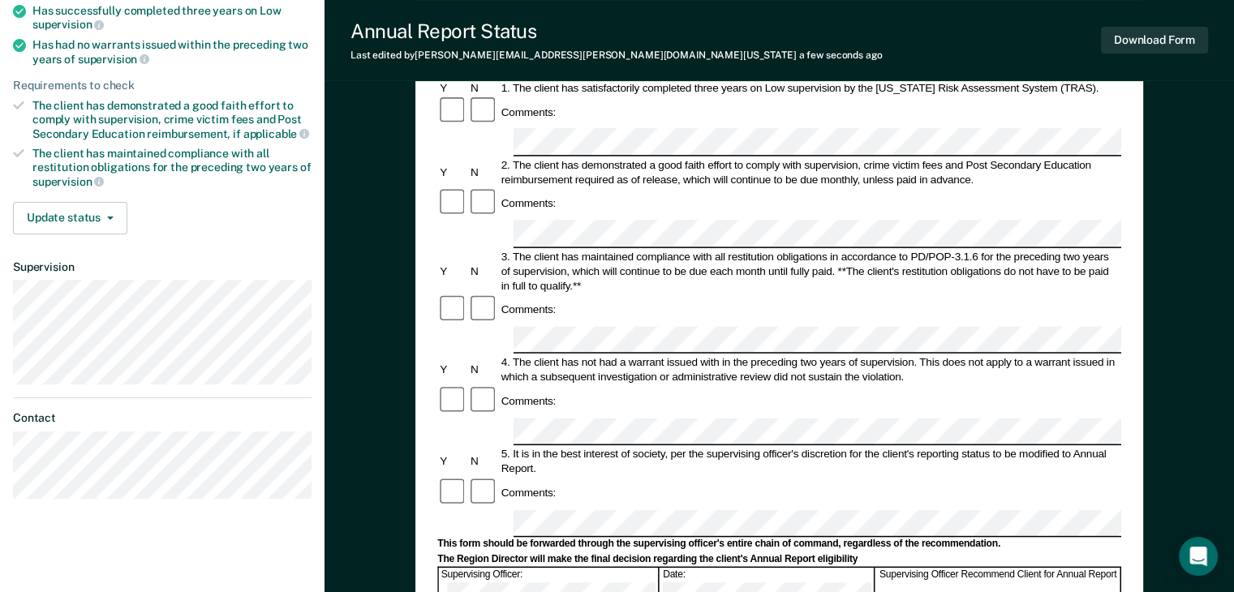
scroll to position [389, 0]
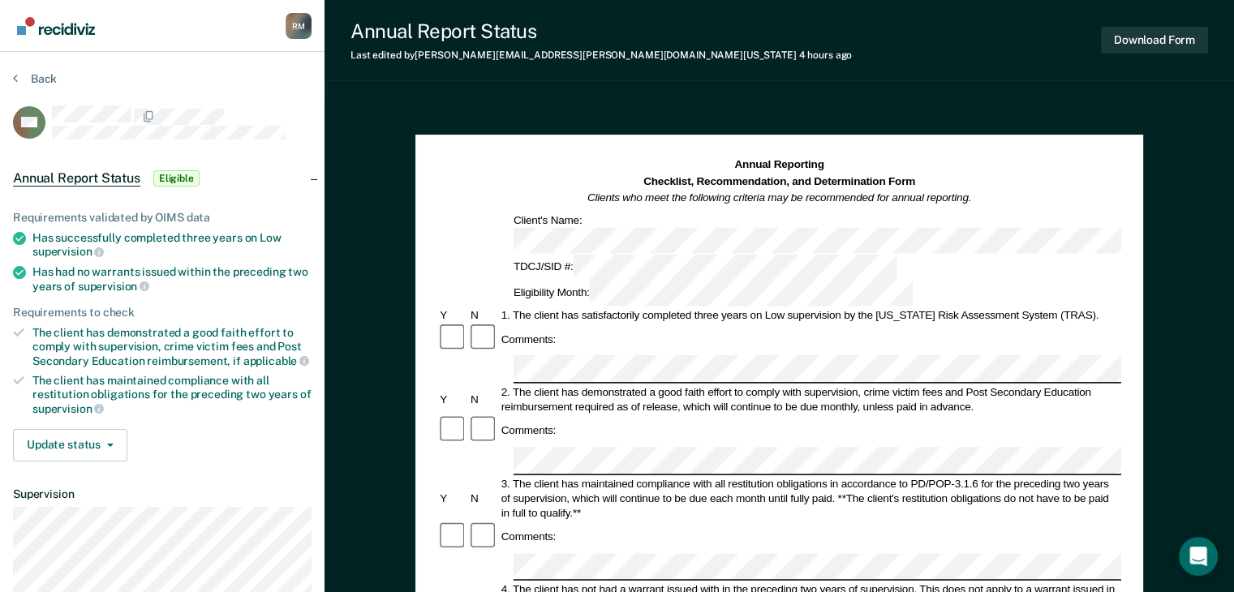
click at [970, 476] on div "3. The client has maintained compliance with all restitution obligations in acc…" at bounding box center [810, 498] width 622 height 44
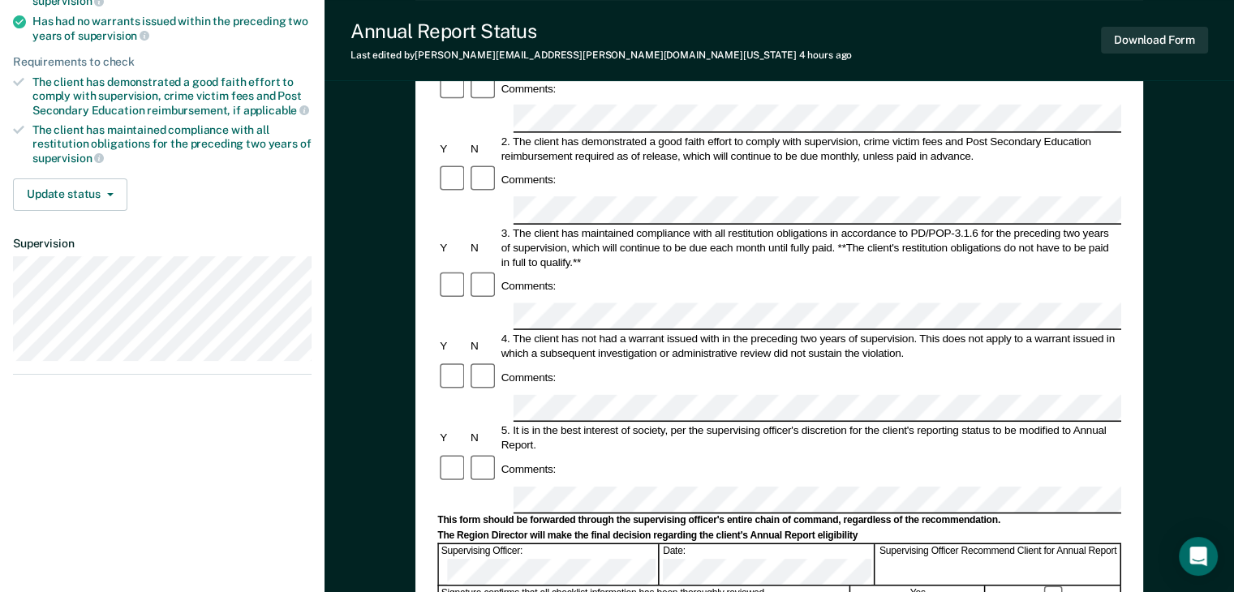
scroll to position [260, 0]
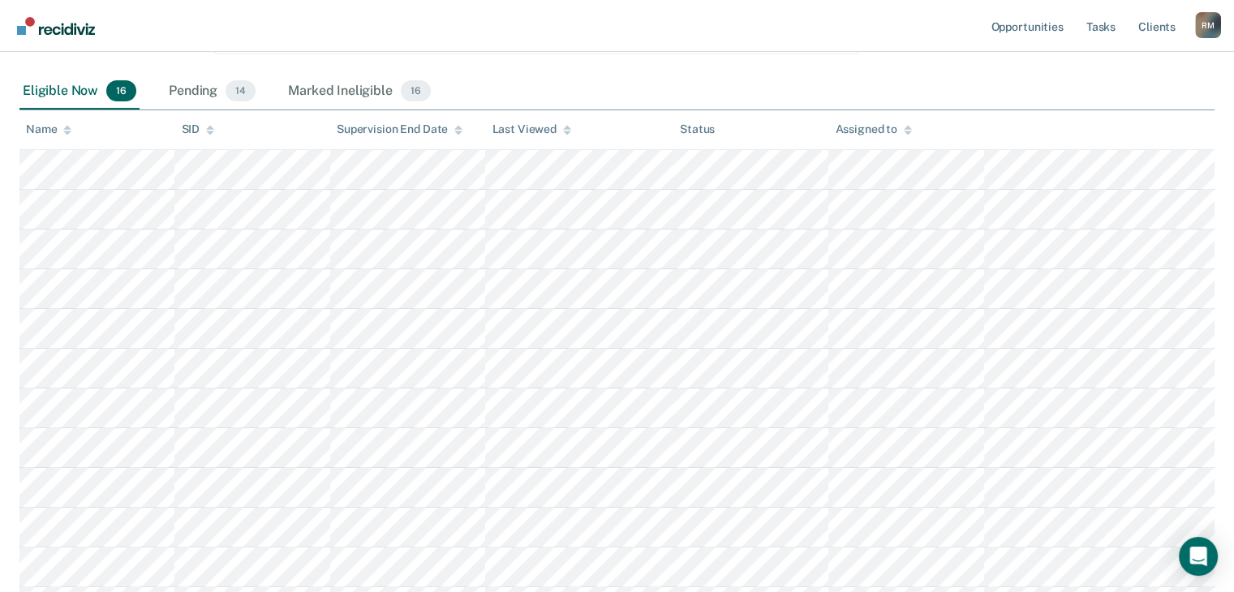
scroll to position [389, 0]
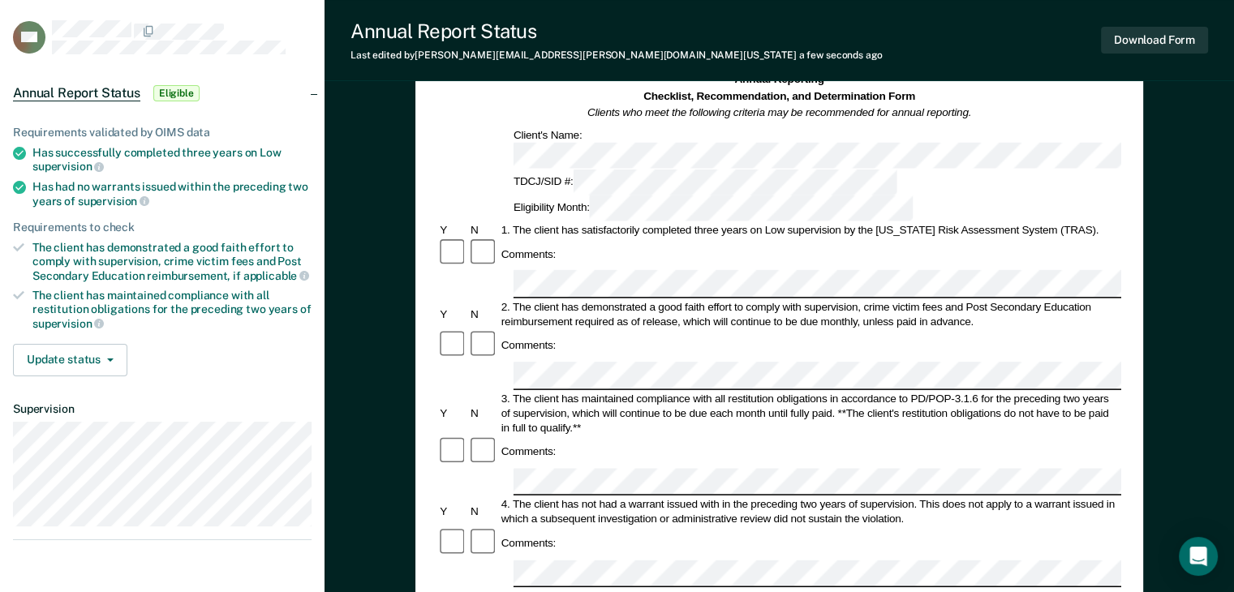
scroll to position [65, 0]
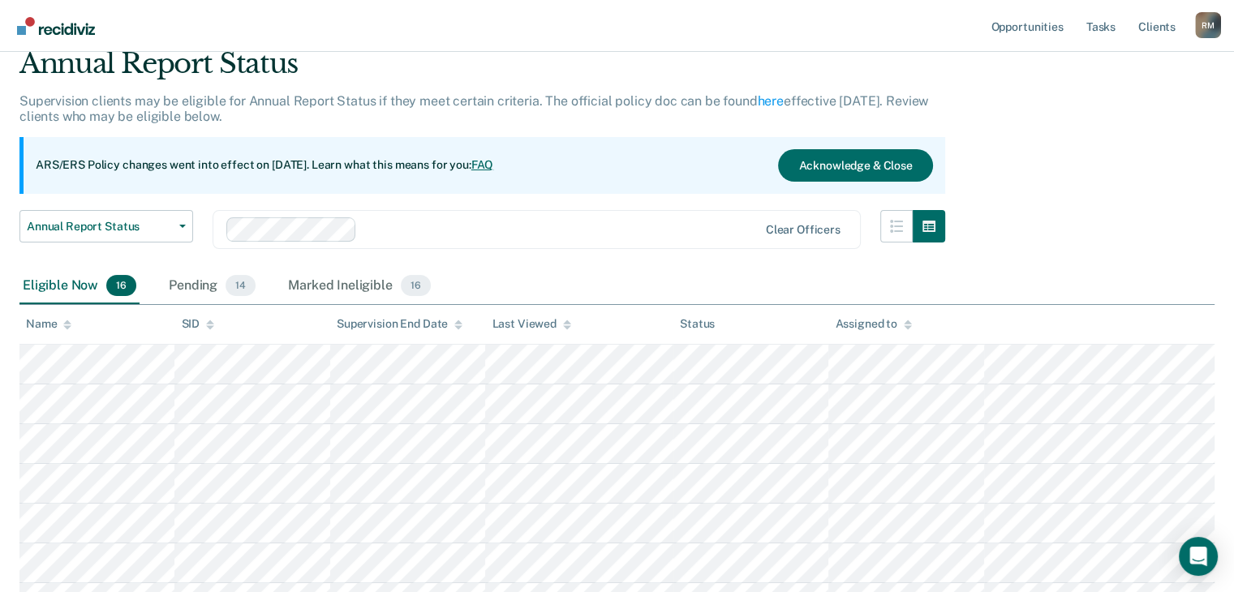
scroll to position [389, 0]
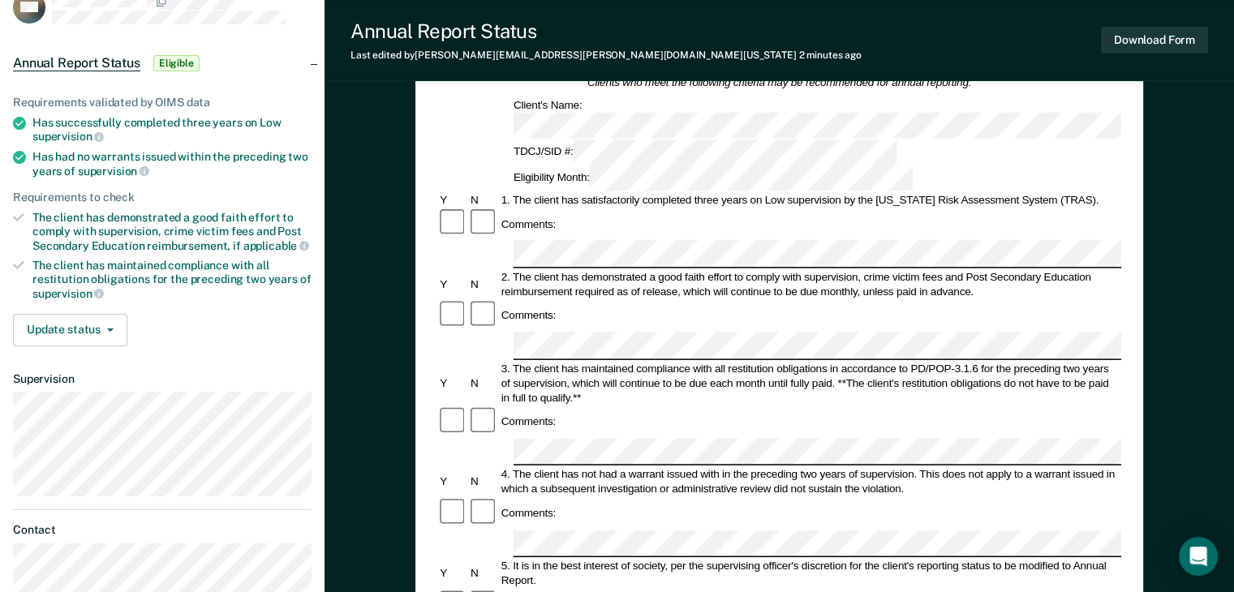
scroll to position [130, 0]
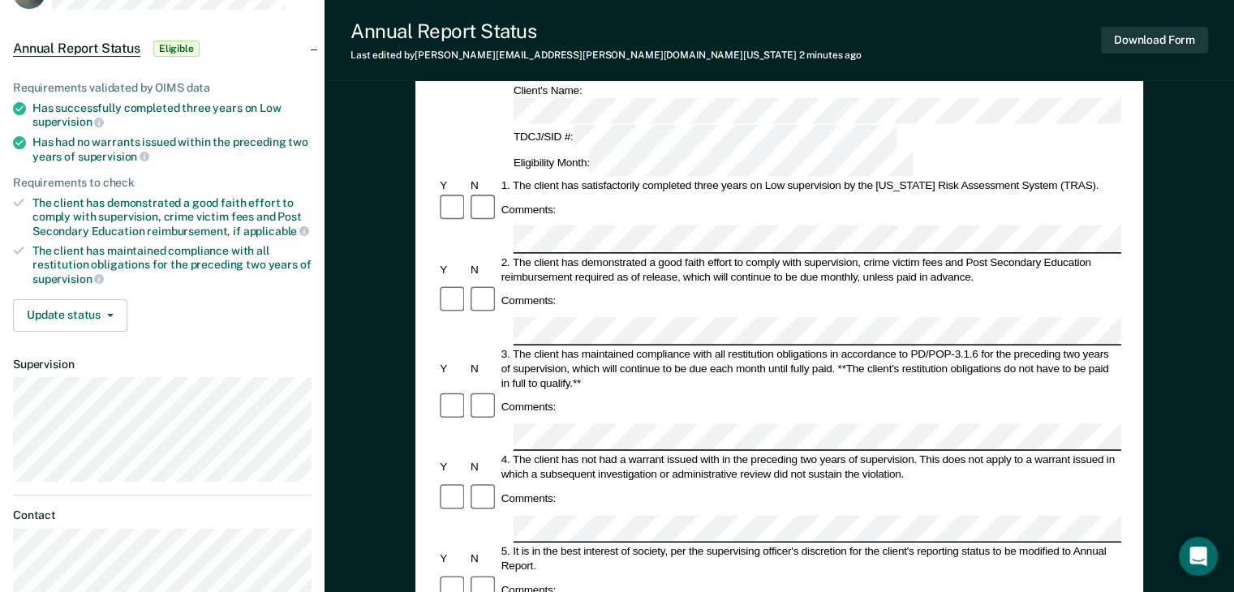
scroll to position [389, 0]
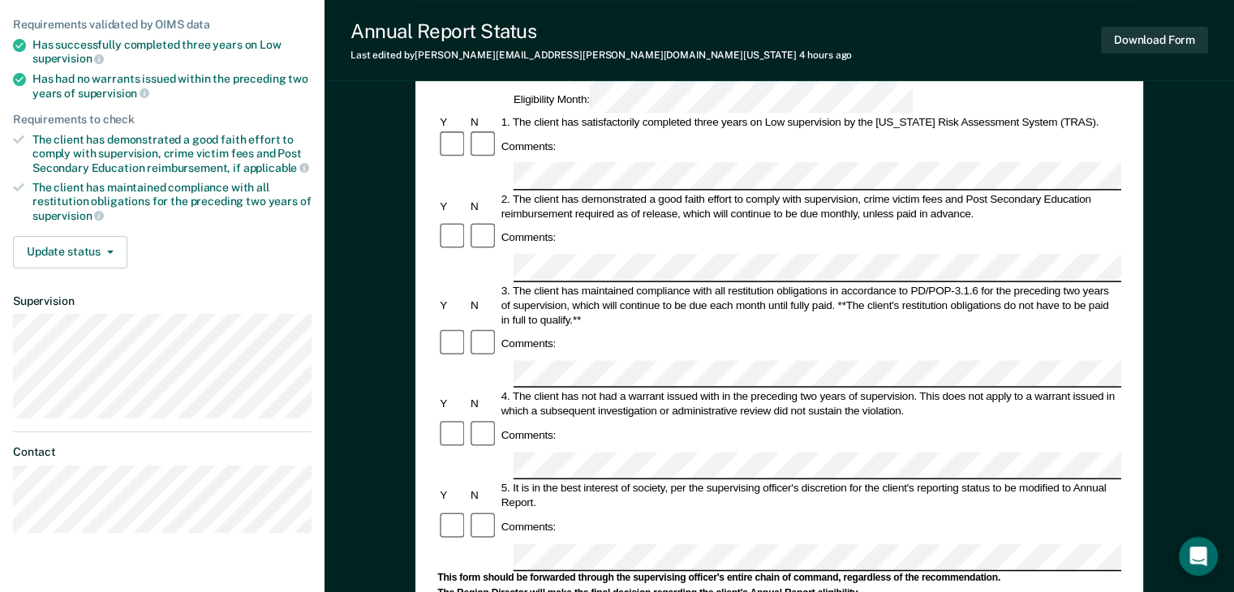
scroll to position [195, 0]
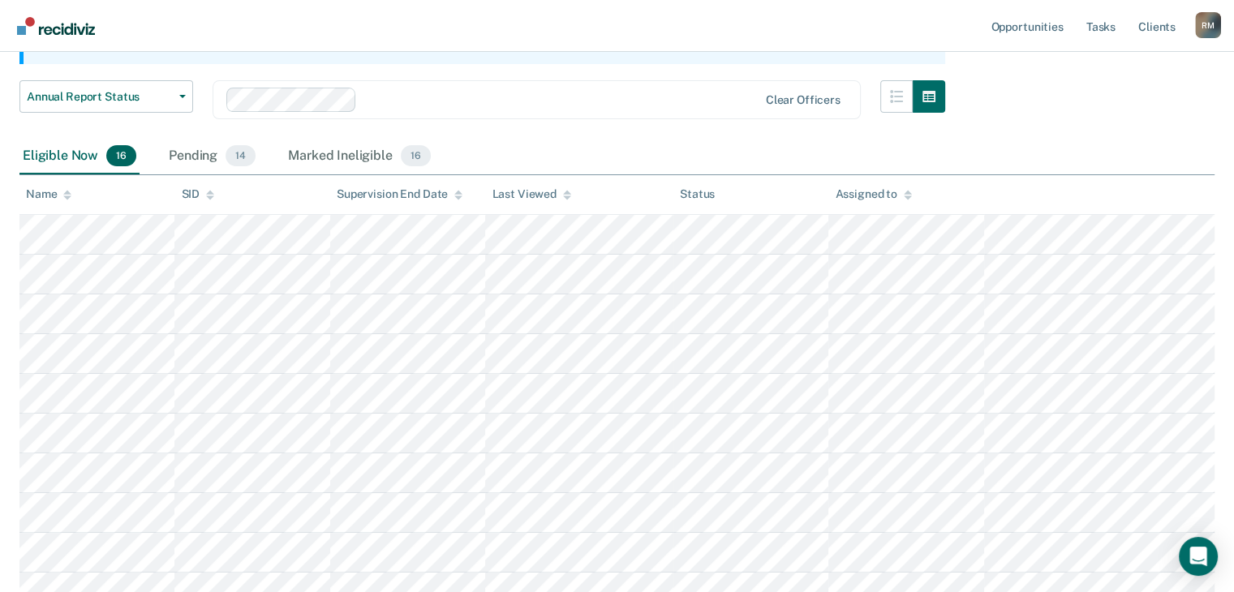
scroll to position [389, 0]
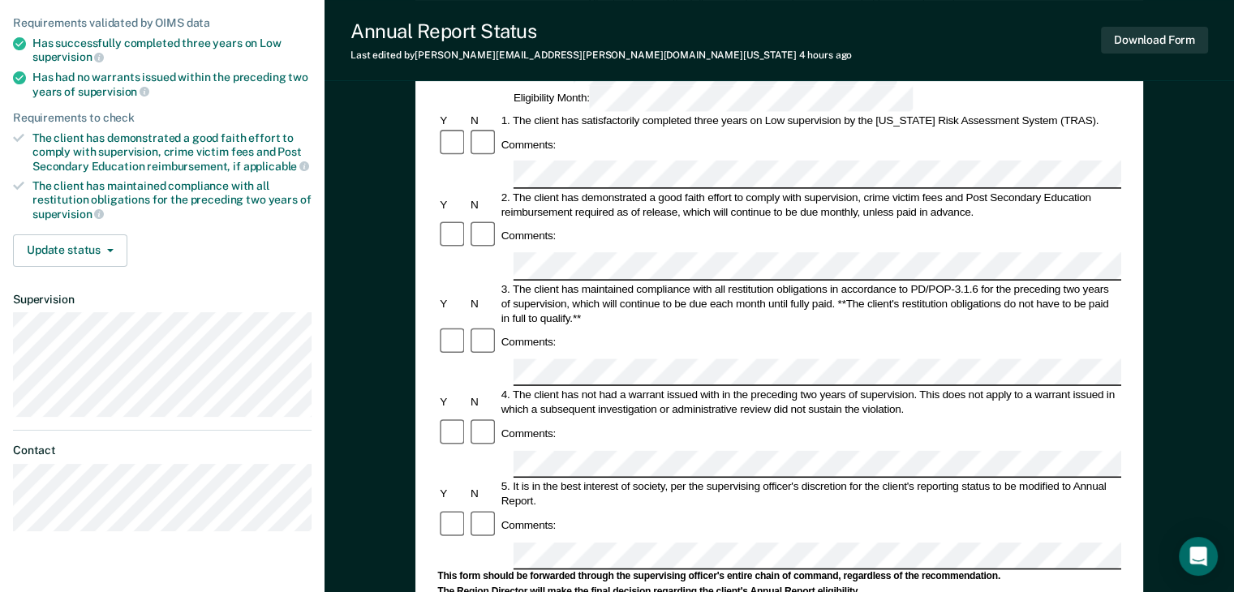
scroll to position [227, 0]
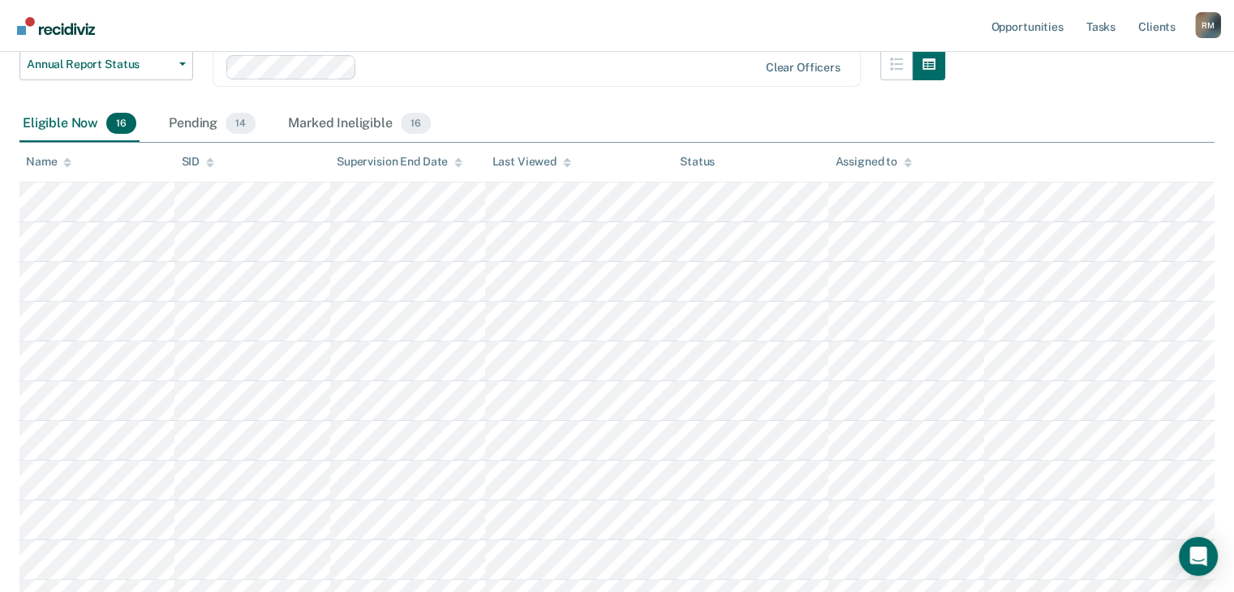
scroll to position [389, 0]
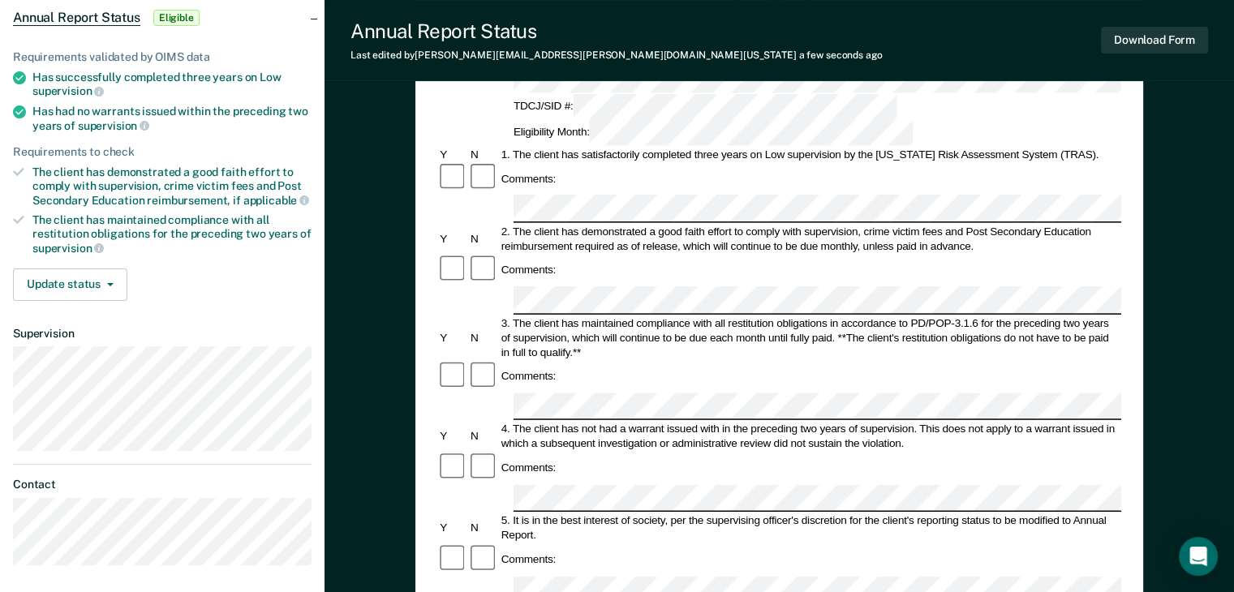
scroll to position [162, 0]
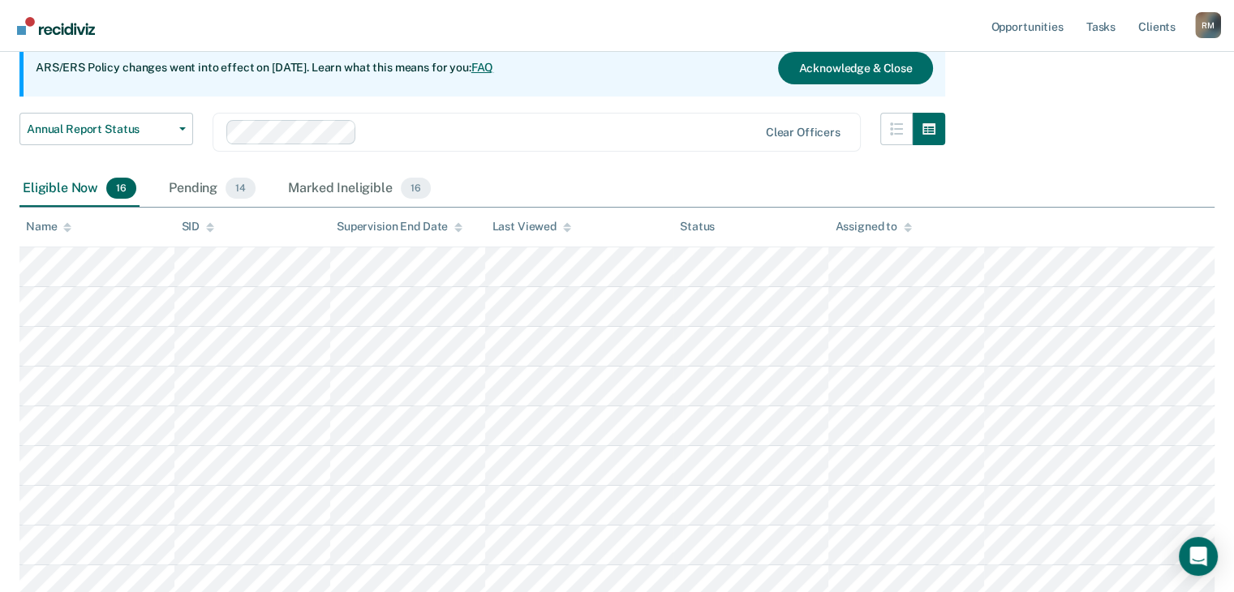
scroll to position [389, 0]
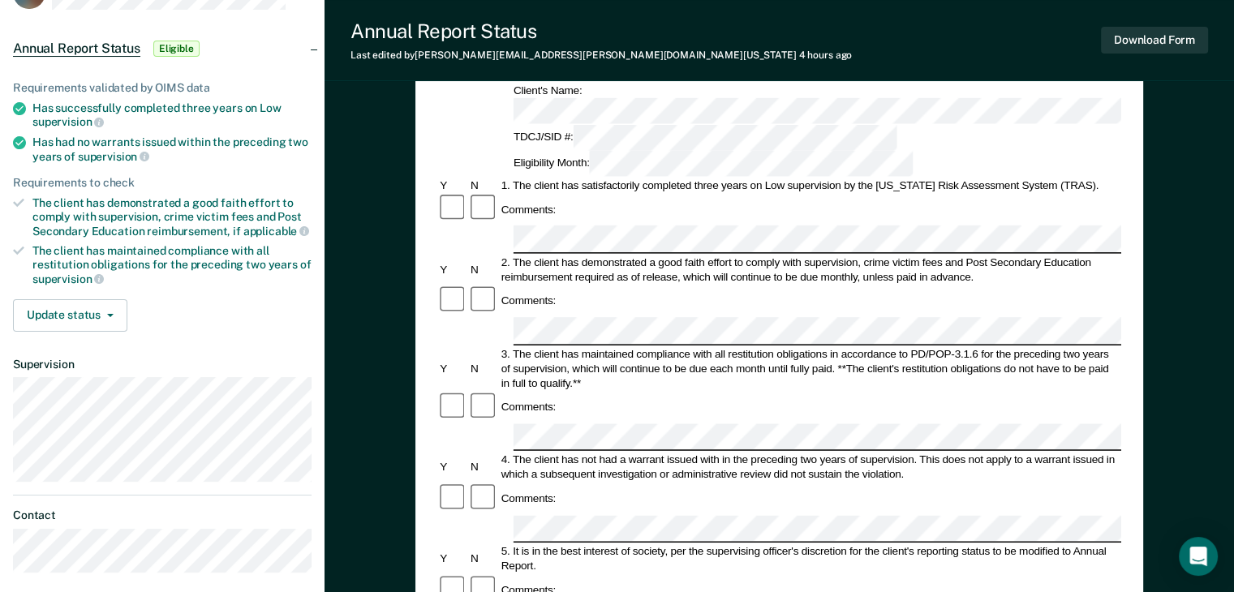
scroll to position [162, 0]
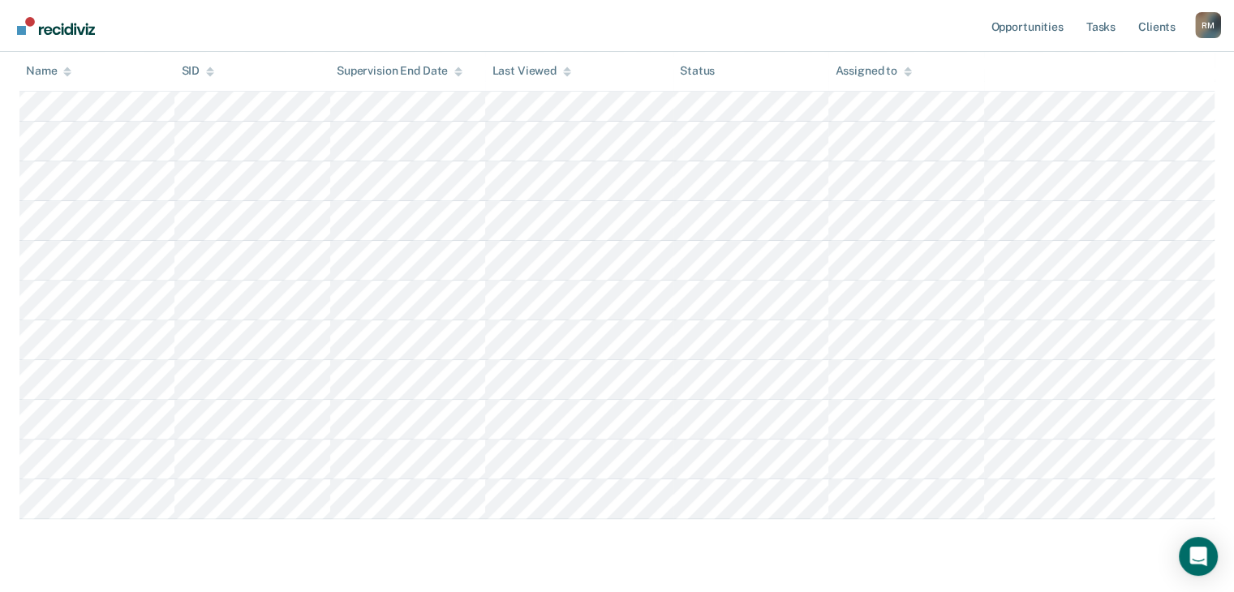
scroll to position [541, 0]
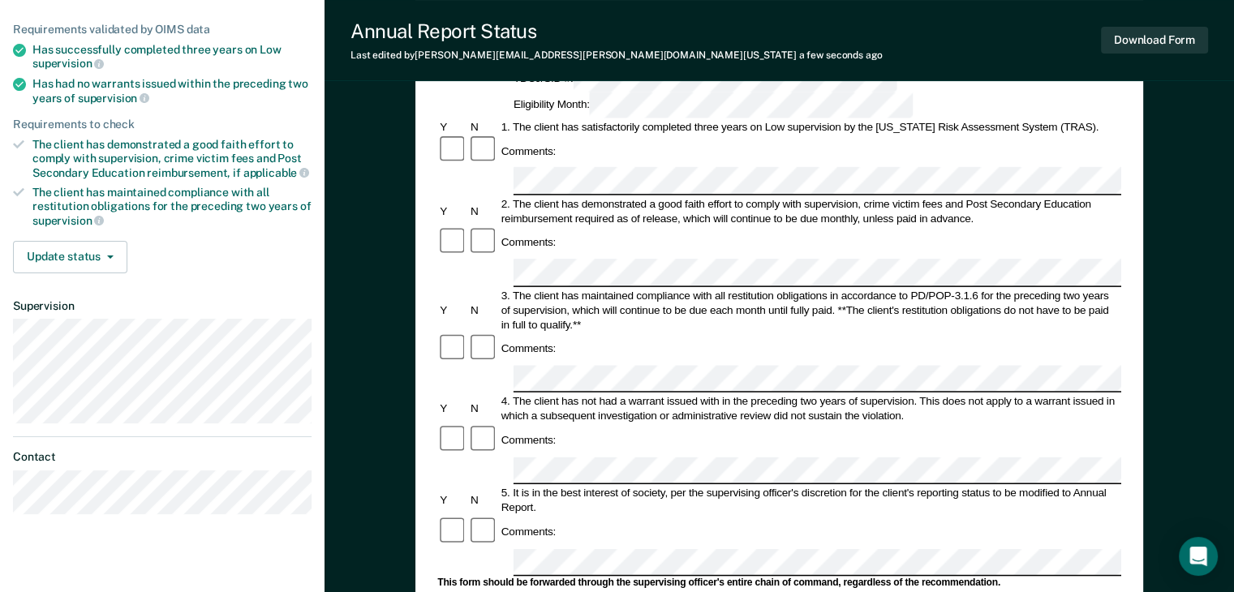
scroll to position [195, 0]
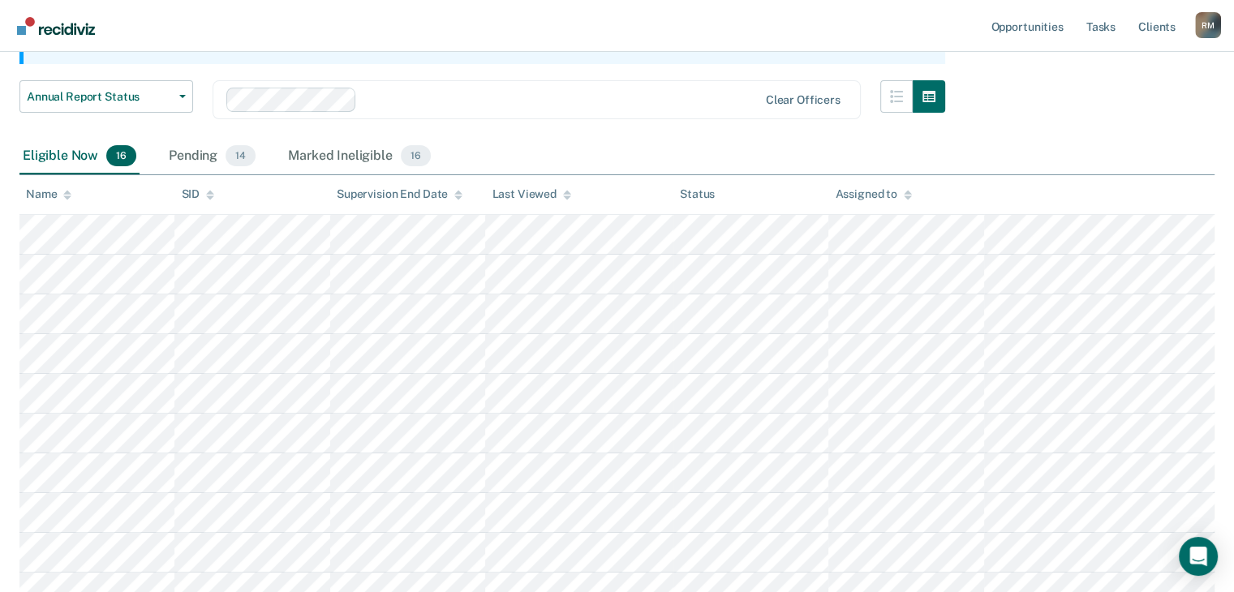
scroll to position [541, 0]
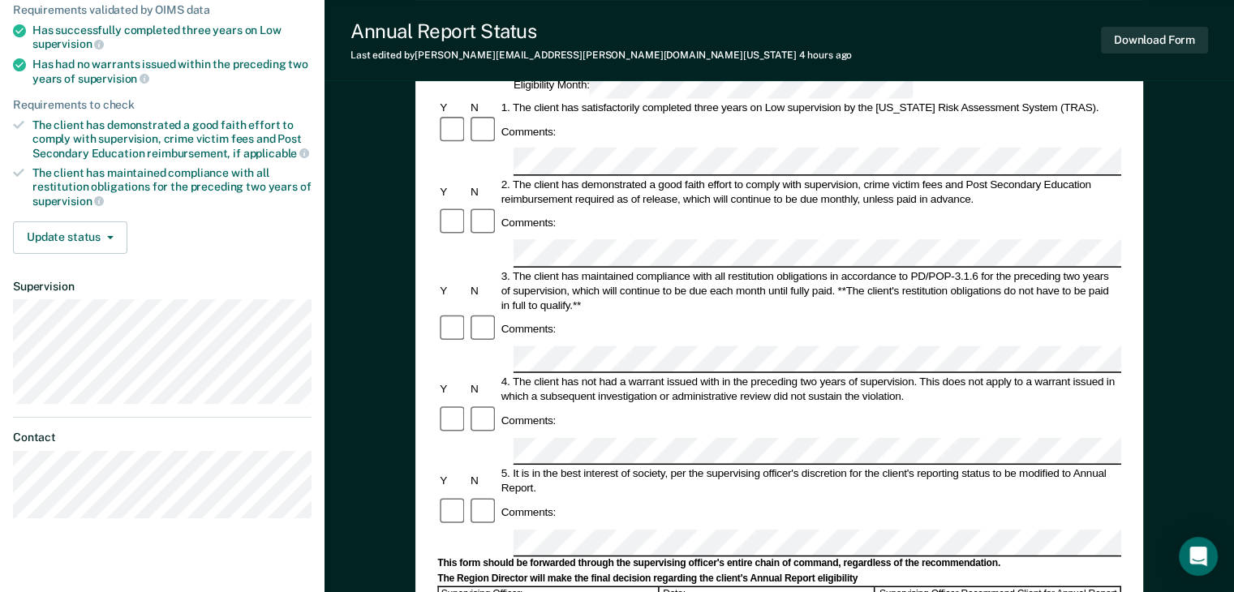
scroll to position [227, 0]
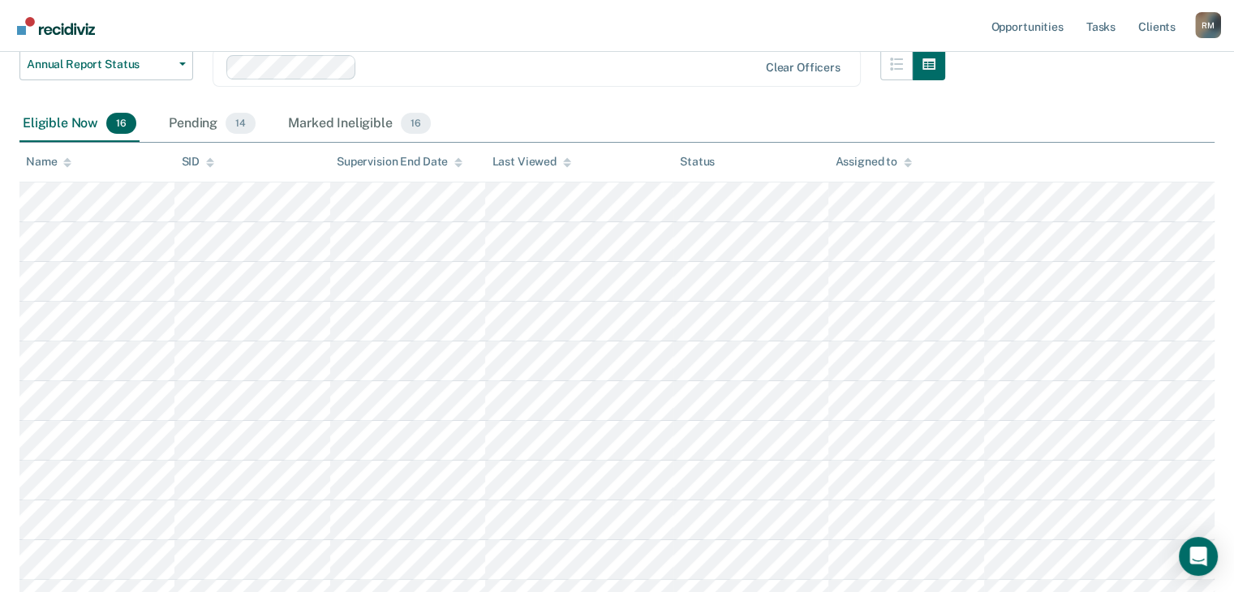
scroll to position [541, 0]
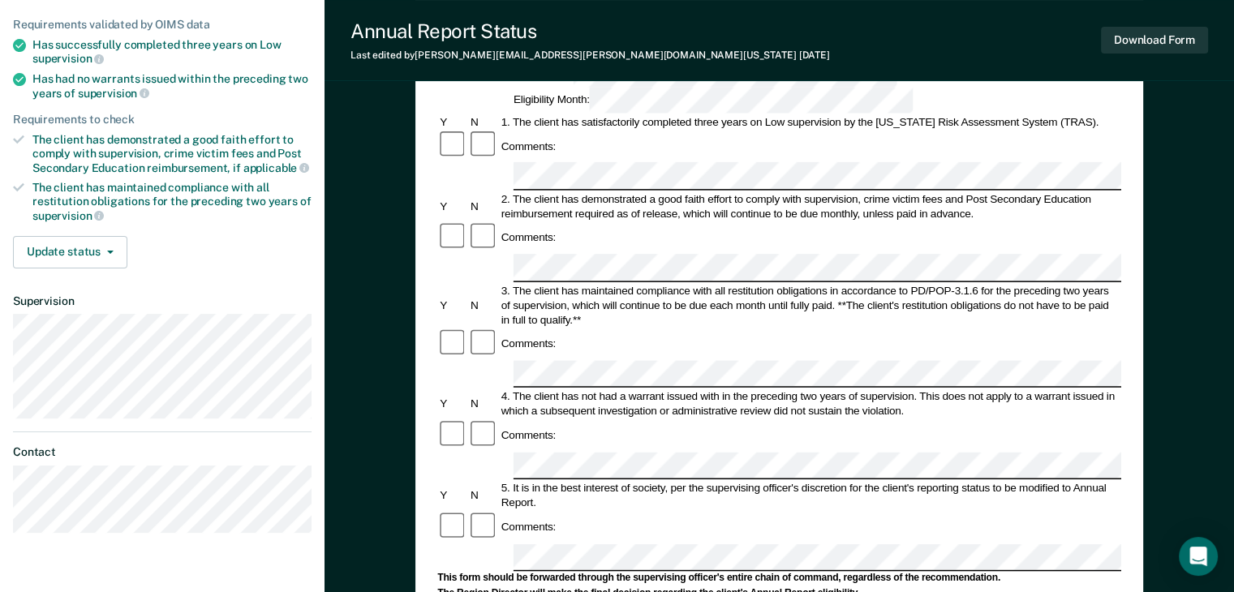
scroll to position [195, 0]
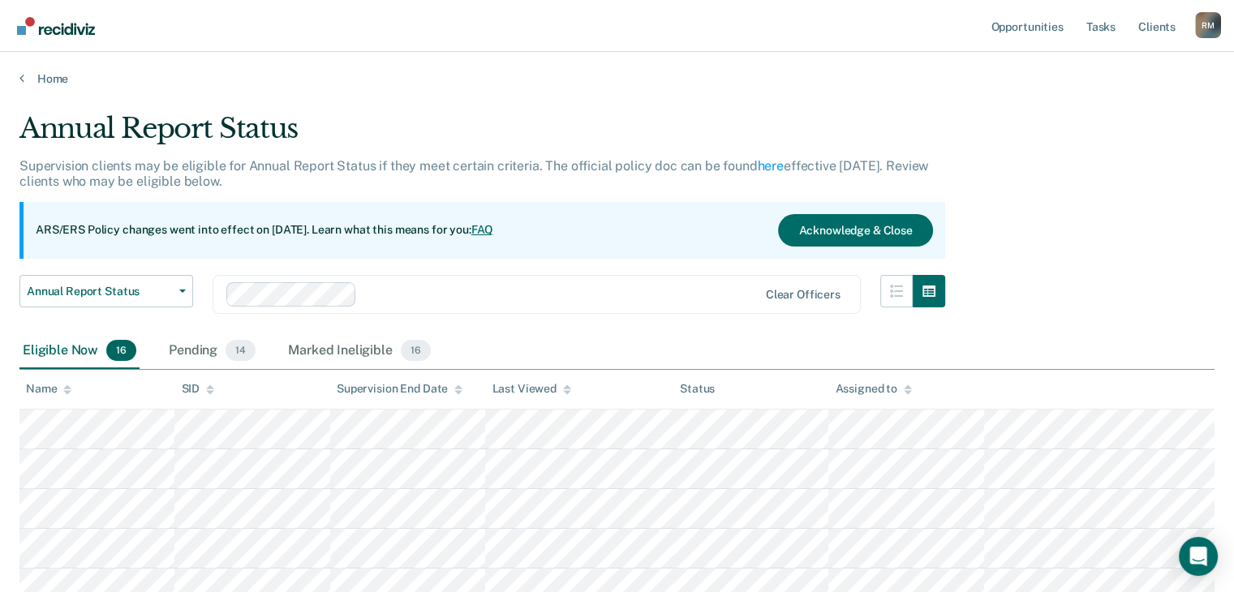
click at [71, 28] on img "Go to Recidiviz Home" at bounding box center [56, 26] width 78 height 18
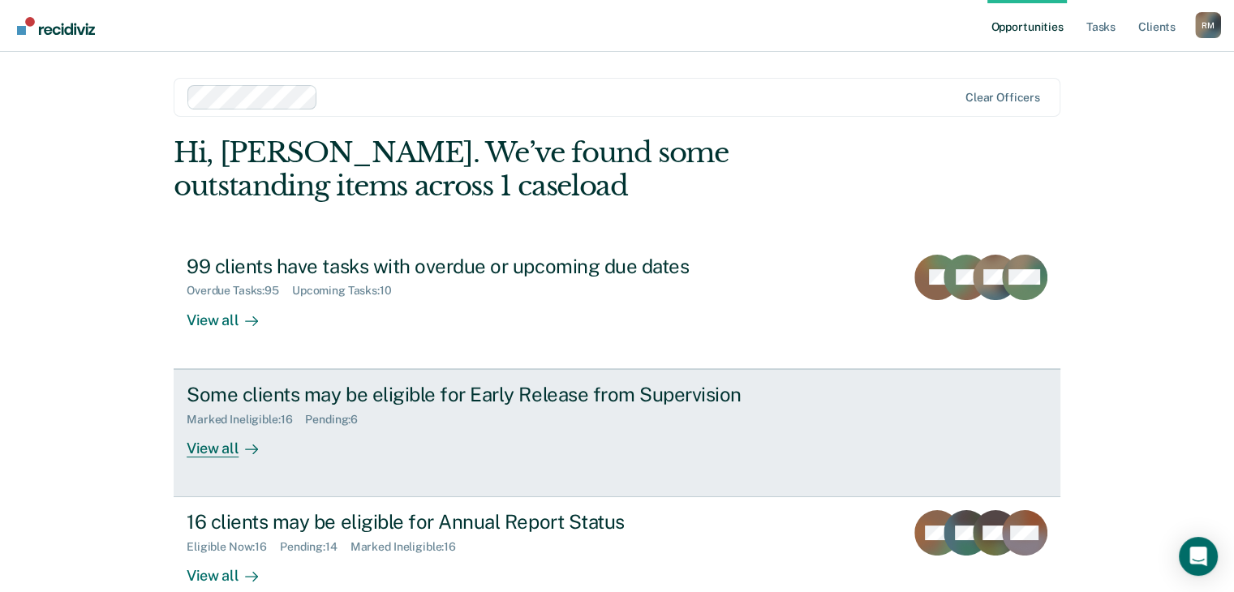
click at [208, 451] on div "View all" at bounding box center [232, 442] width 91 height 32
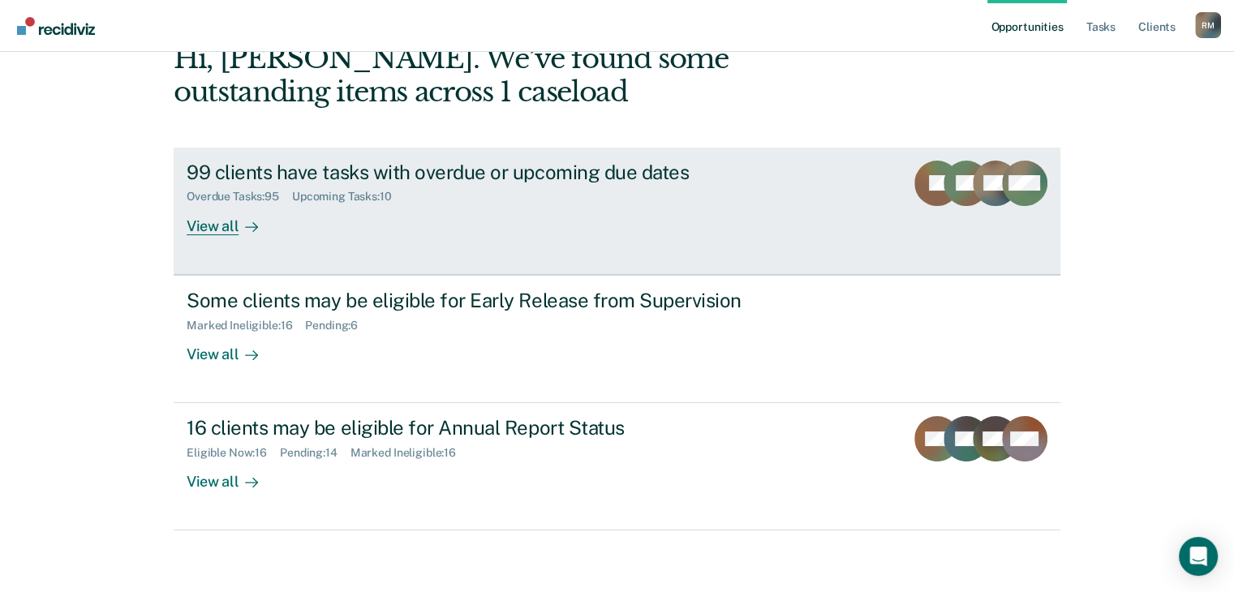
scroll to position [97, 0]
